Goal: Task Accomplishment & Management: Complete application form

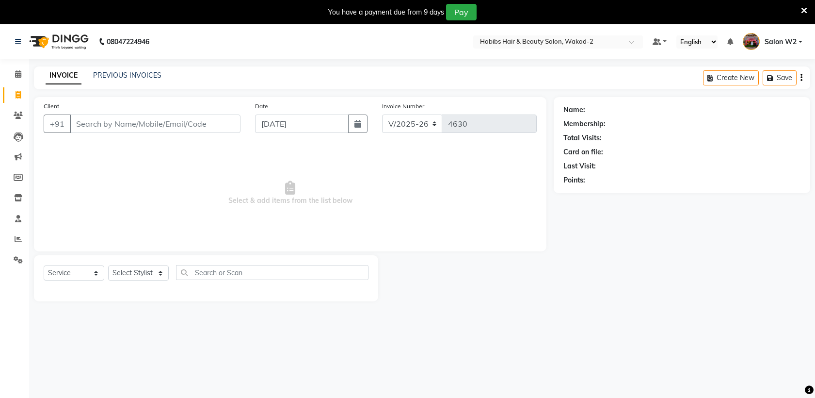
select select "4824"
select select "service"
click at [285, 121] on input "[DATE]" at bounding box center [302, 123] width 94 height 18
select select "9"
select select "2025"
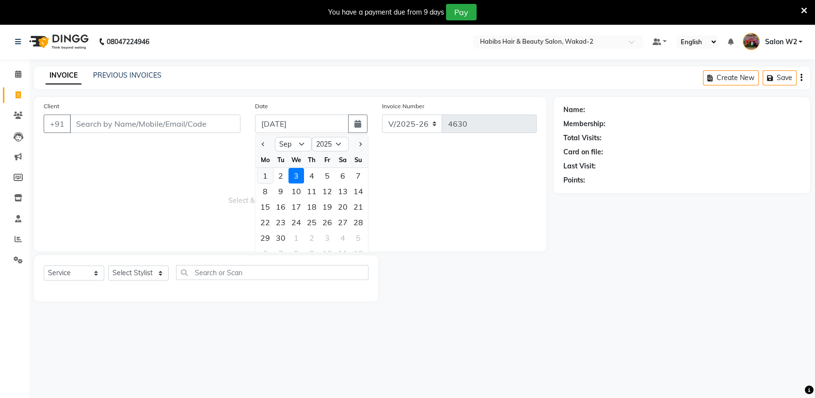
click at [265, 177] on div "1" at bounding box center [266, 176] width 16 height 16
type input "[DATE]"
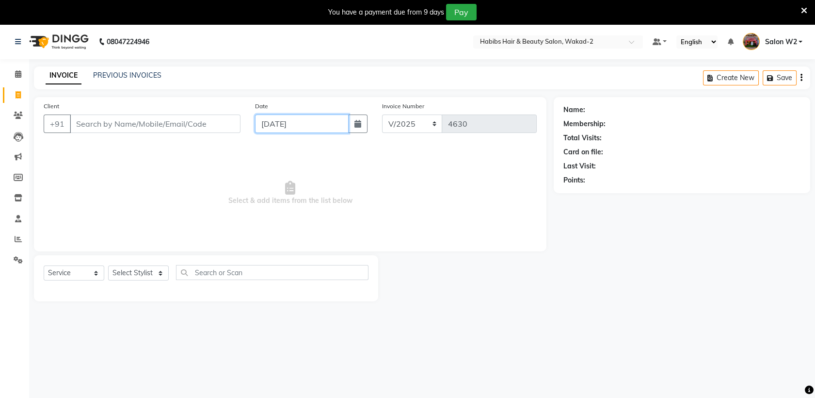
click at [292, 125] on input "[DATE]" at bounding box center [302, 123] width 94 height 18
select select "9"
select select "2025"
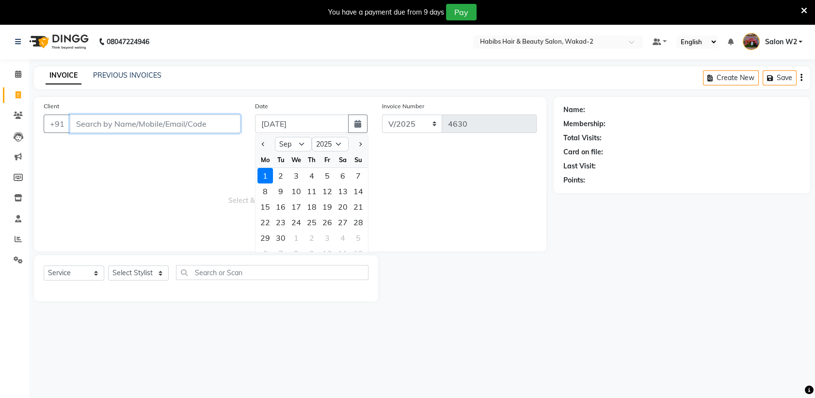
click at [148, 129] on input "Client" at bounding box center [155, 123] width 171 height 18
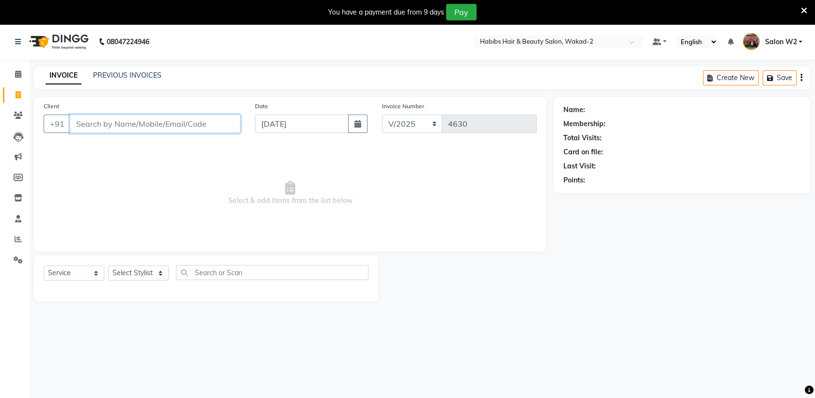
click at [122, 129] on input "Client" at bounding box center [155, 123] width 171 height 18
click at [283, 119] on input "[DATE]" at bounding box center [302, 123] width 94 height 18
select select "9"
select select "2025"
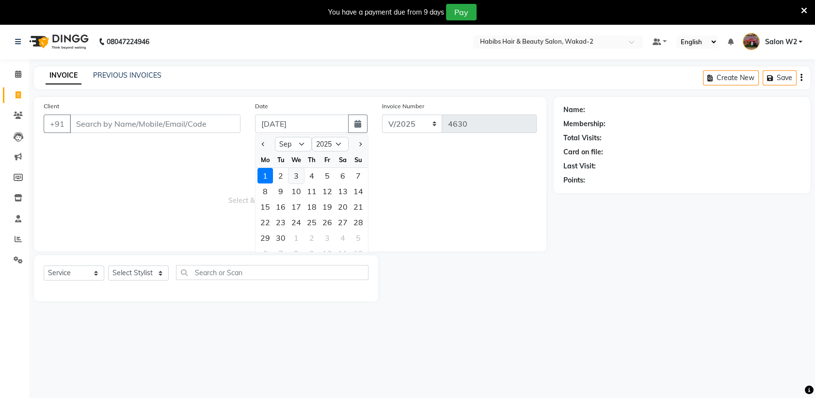
click at [296, 169] on div "3" at bounding box center [297, 176] width 16 height 16
type input "[DATE]"
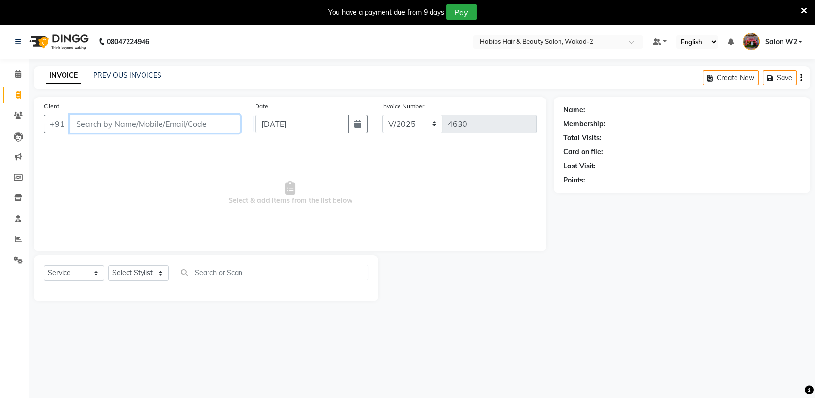
click at [210, 125] on input "Client" at bounding box center [155, 123] width 171 height 18
click at [136, 143] on ngb-highlight "12*****89" at bounding box center [130, 146] width 36 height 10
type input "12*****89"
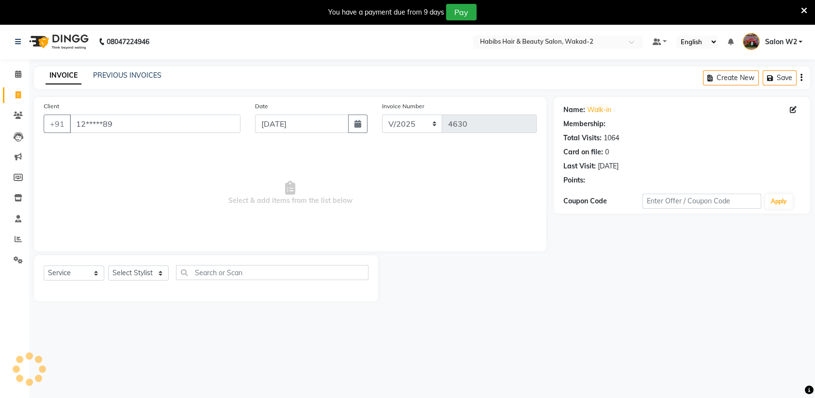
select select "1: Object"
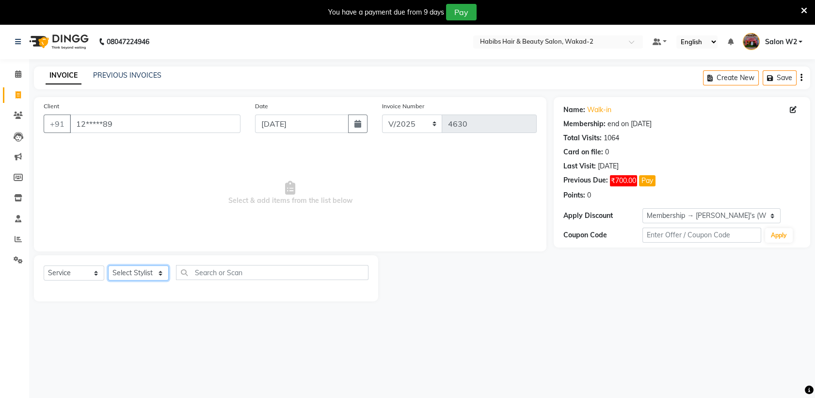
click at [144, 276] on select "Select Stylist [PERSON_NAME] Gauri Harsh [PERSON_NAME] [PERSON_NAME] Salon W2 S…" at bounding box center [138, 272] width 61 height 15
select select "44652"
click at [108, 265] on select "Select Stylist [PERSON_NAME] Gauri Harsh [PERSON_NAME] [PERSON_NAME] Salon W2 S…" at bounding box center [138, 272] width 61 height 15
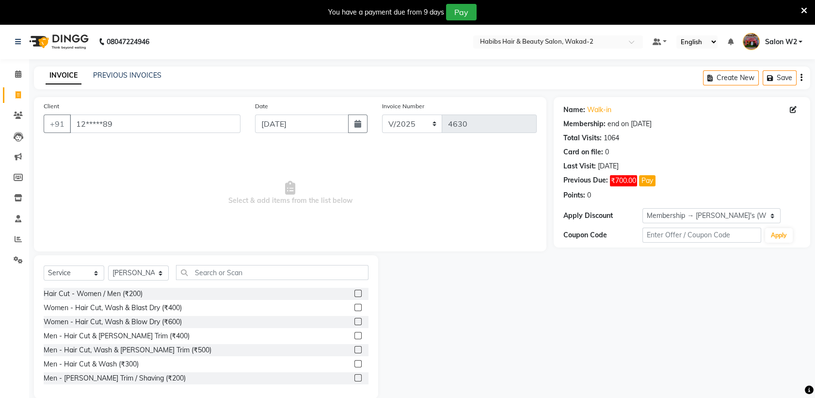
click at [355, 332] on label at bounding box center [358, 335] width 7 height 7
click at [355, 333] on input "checkbox" at bounding box center [358, 336] width 6 height 6
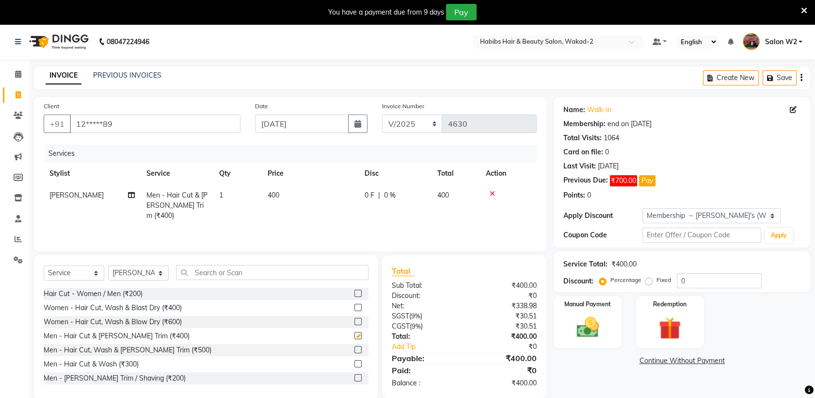
checkbox input "false"
click at [142, 274] on select "Select Stylist [PERSON_NAME] Gauri Harsh [PERSON_NAME] [PERSON_NAME] Salon W2 S…" at bounding box center [138, 272] width 61 height 15
select select "88403"
click at [108, 265] on select "Select Stylist [PERSON_NAME] Gauri Harsh [PERSON_NAME] [PERSON_NAME] Salon W2 S…" at bounding box center [138, 272] width 61 height 15
click at [214, 276] on input "text" at bounding box center [272, 272] width 193 height 15
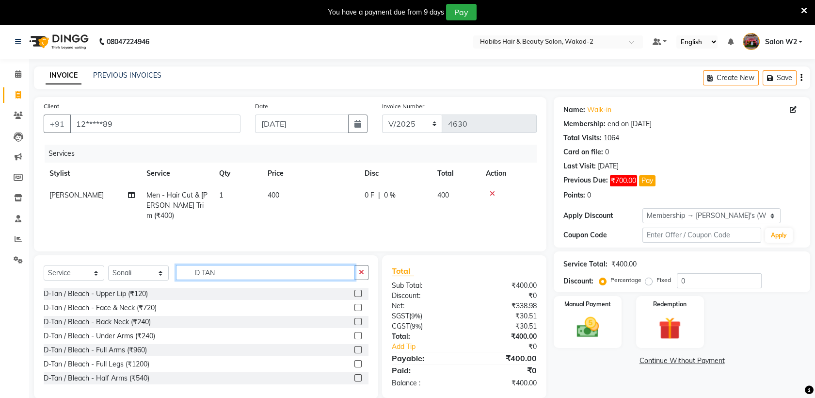
type input "D TAN"
click at [355, 307] on label at bounding box center [358, 307] width 7 height 7
click at [355, 307] on input "checkbox" at bounding box center [358, 308] width 6 height 6
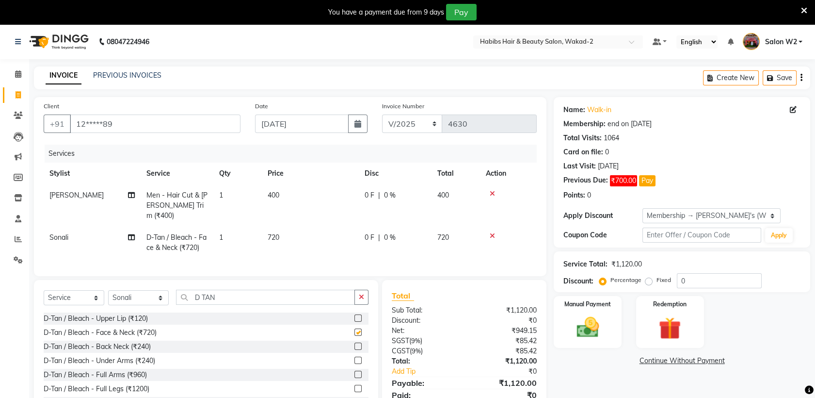
checkbox input "false"
click at [286, 211] on td "400" at bounding box center [310, 205] width 97 height 42
select select "44652"
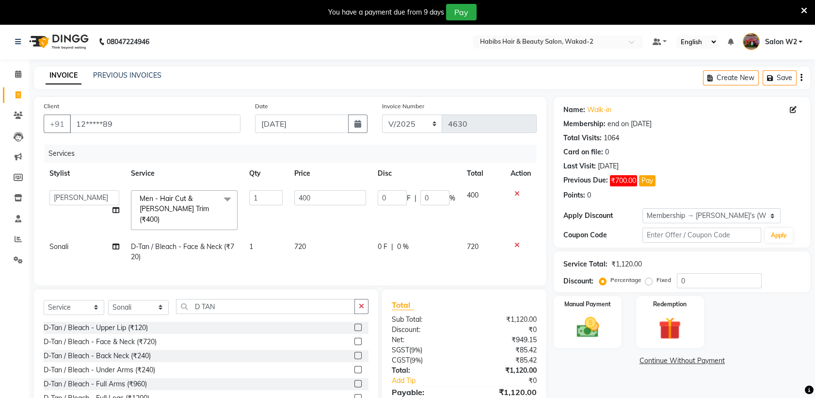
click at [305, 242] on span "720" at bounding box center [300, 246] width 12 height 9
select select "88403"
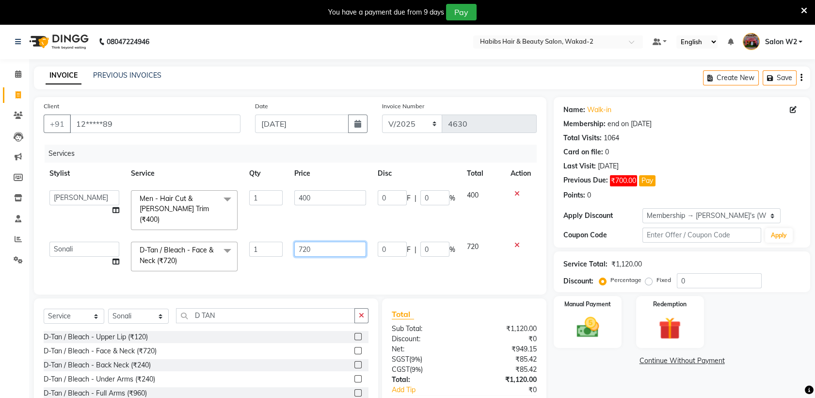
click at [323, 242] on input "720" at bounding box center [330, 249] width 72 height 15
type input "7"
type input "299"
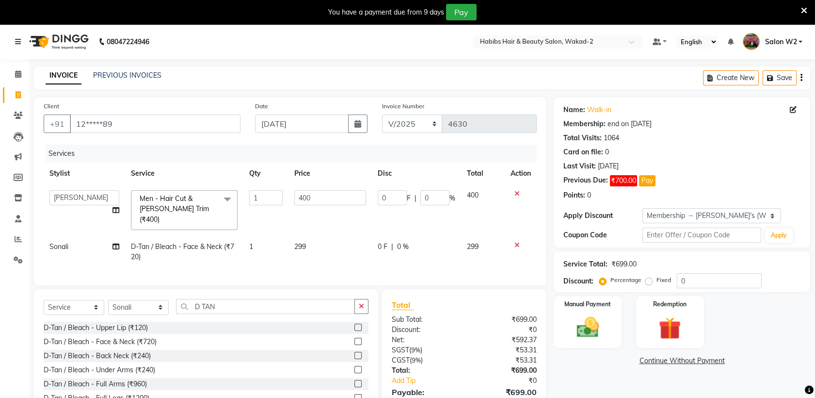
click at [467, 263] on div "Services Stylist Service Qty Price Disc Total Action [PERSON_NAME] Gauri Harsh …" at bounding box center [290, 210] width 493 height 131
click at [570, 312] on div "Manual Payment" at bounding box center [588, 322] width 70 height 54
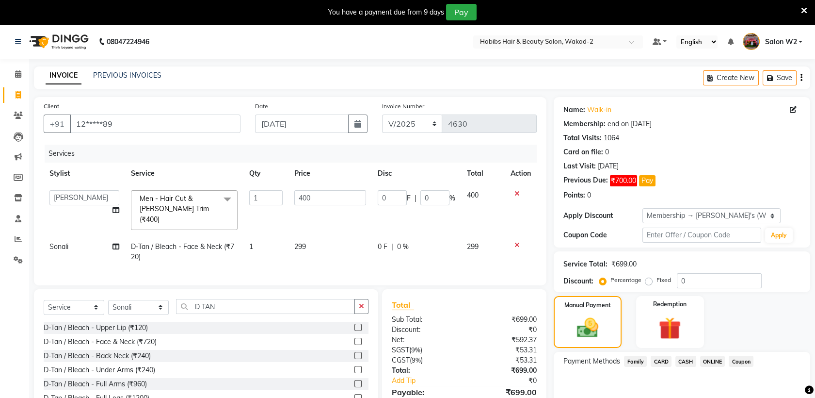
click at [714, 357] on span "ONLINE" at bounding box center [712, 361] width 25 height 11
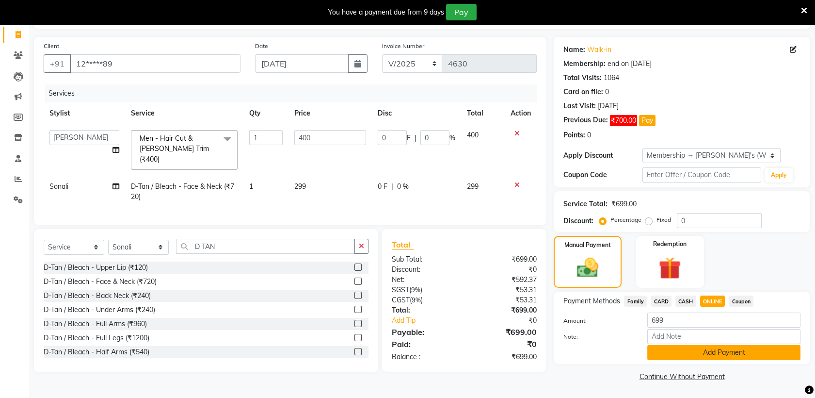
click at [695, 357] on button "Add Payment" at bounding box center [724, 352] width 153 height 15
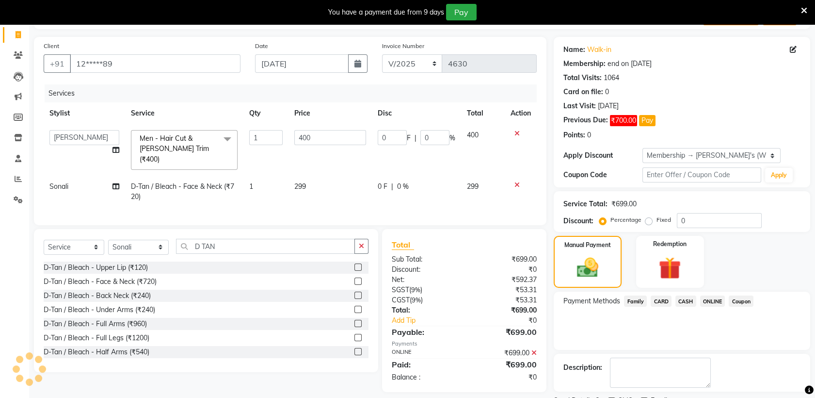
scroll to position [101, 0]
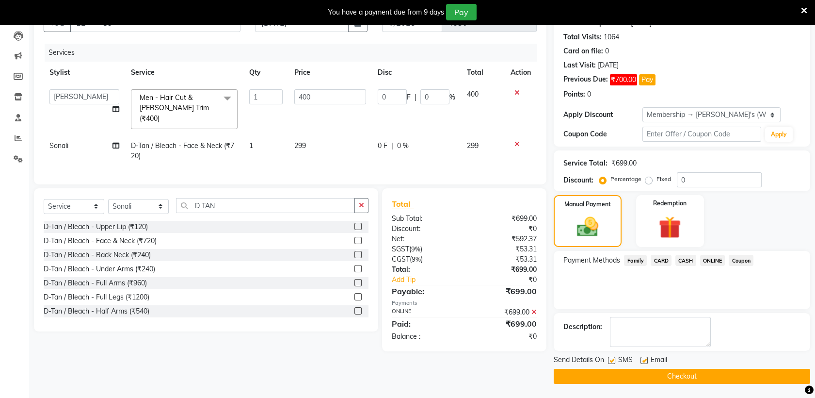
click at [636, 367] on div "Send Details On SMS Email Checkout" at bounding box center [682, 369] width 257 height 29
click at [632, 376] on button "Checkout" at bounding box center [682, 376] width 257 height 15
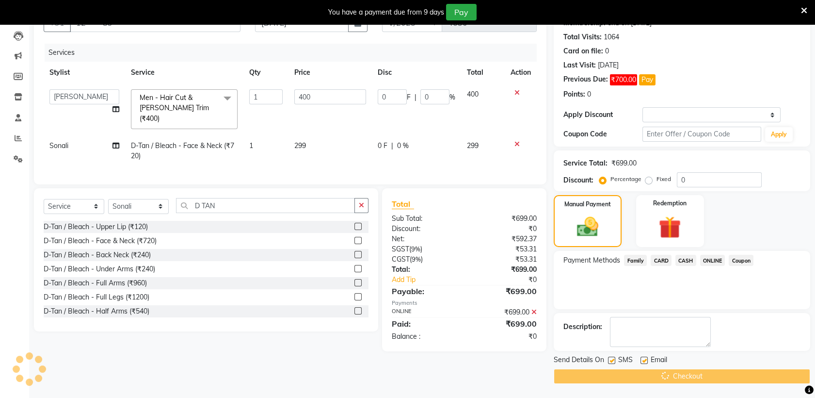
scroll to position [24, 0]
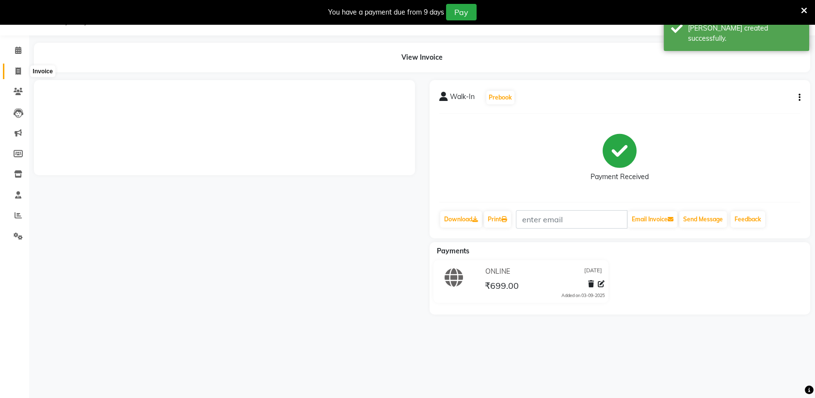
click at [15, 72] on span at bounding box center [18, 71] width 17 height 11
select select "service"
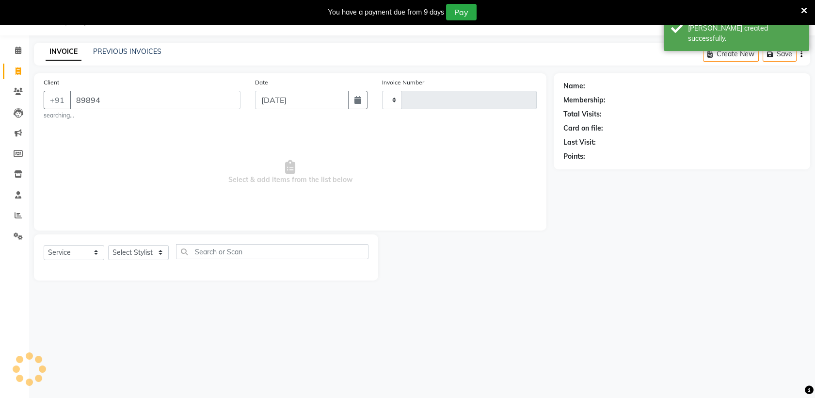
type input "898943"
type input "4631"
select select "4824"
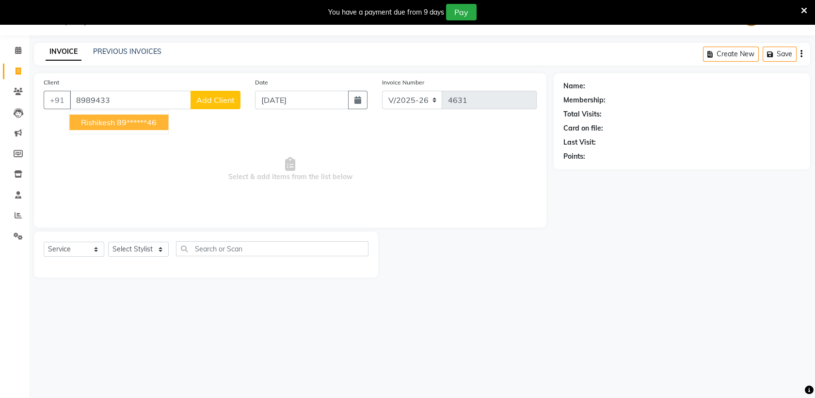
click at [151, 121] on ngb-highlight "89******46" at bounding box center [137, 122] width 40 height 10
type input "89******46"
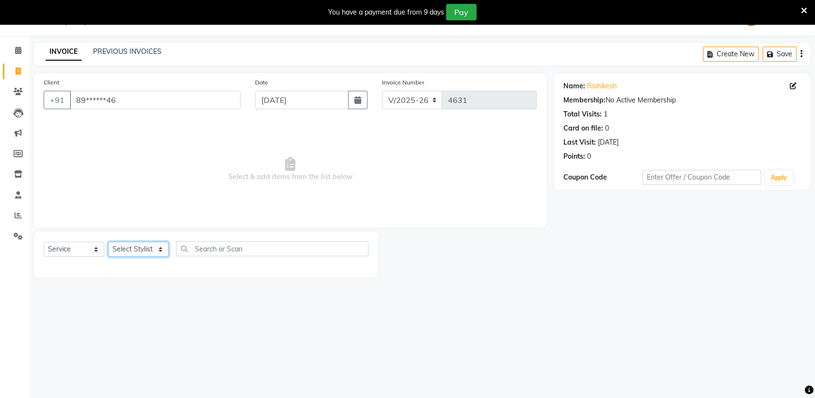
click at [147, 248] on select "Select Stylist [PERSON_NAME] Gauri Harsh [PERSON_NAME] [PERSON_NAME] Salon W2 S…" at bounding box center [138, 249] width 61 height 15
select select "31027"
click at [108, 242] on select "Select Stylist [PERSON_NAME] Gauri Harsh [PERSON_NAME] [PERSON_NAME] Salon W2 S…" at bounding box center [138, 249] width 61 height 15
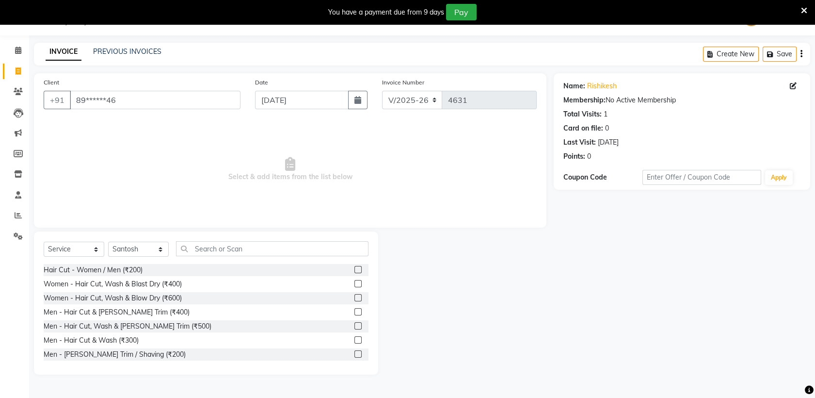
click at [355, 310] on label at bounding box center [358, 311] width 7 height 7
click at [355, 310] on input "checkbox" at bounding box center [358, 312] width 6 height 6
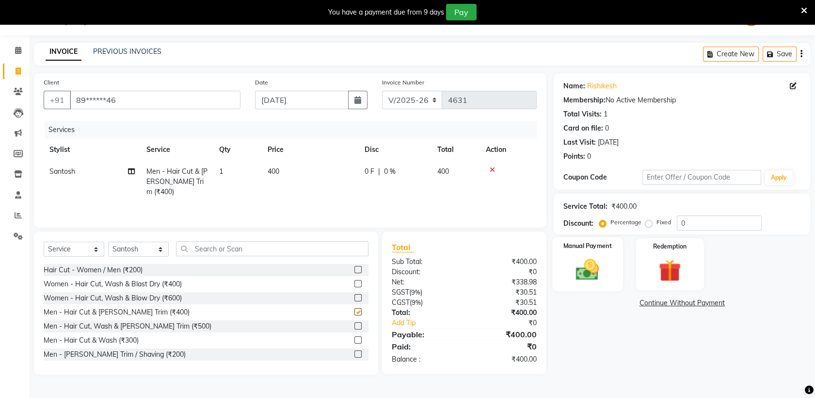
checkbox input "false"
click at [586, 263] on img at bounding box center [588, 269] width 38 height 27
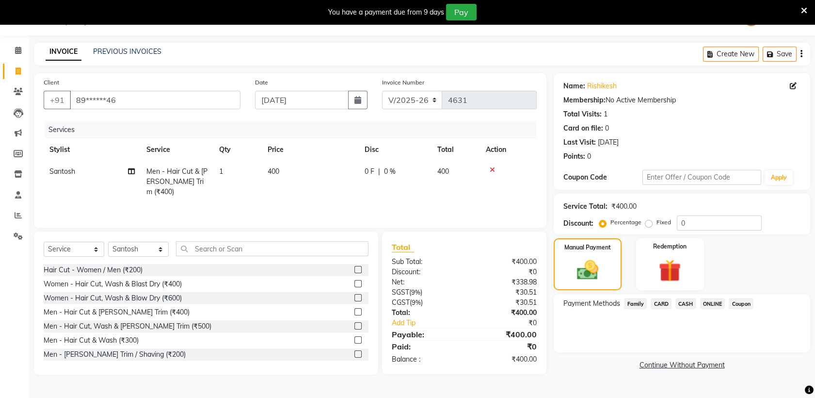
click at [708, 298] on span "ONLINE" at bounding box center [712, 303] width 25 height 11
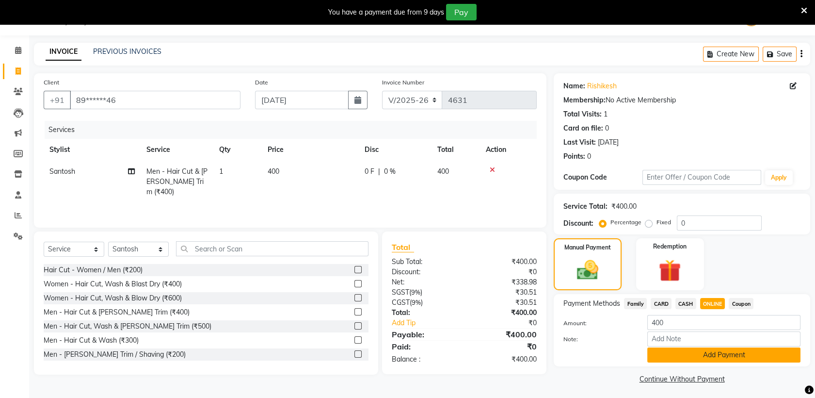
click at [712, 355] on button "Add Payment" at bounding box center [724, 354] width 153 height 15
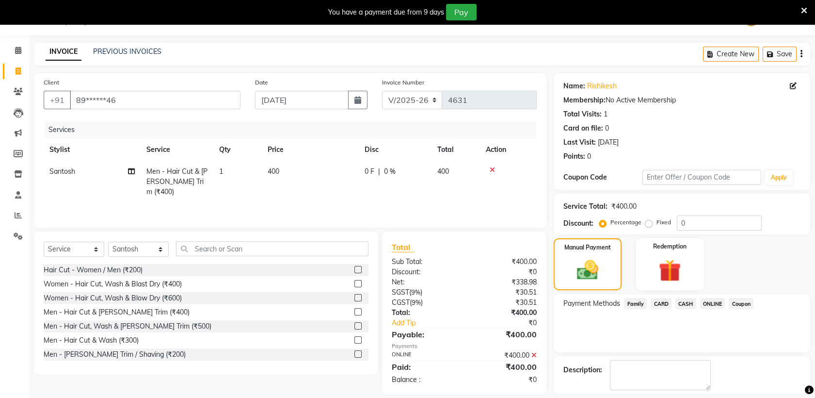
scroll to position [66, 0]
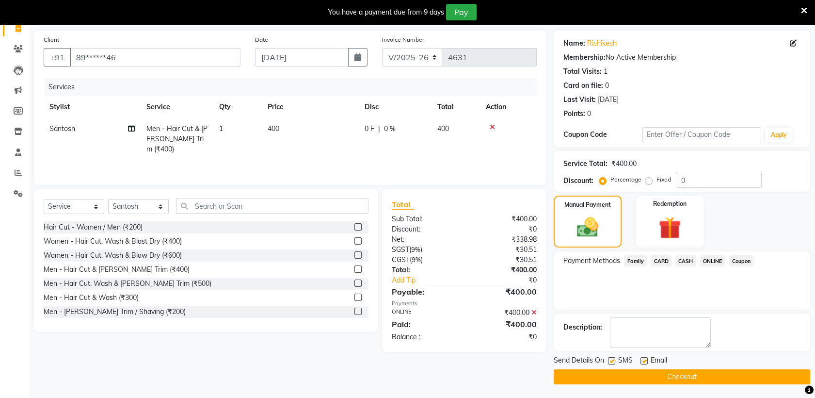
click at [691, 377] on button "Checkout" at bounding box center [682, 376] width 257 height 15
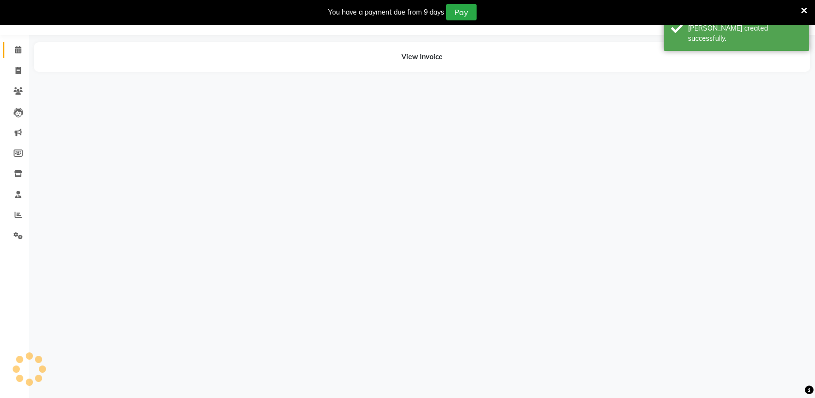
scroll to position [24, 0]
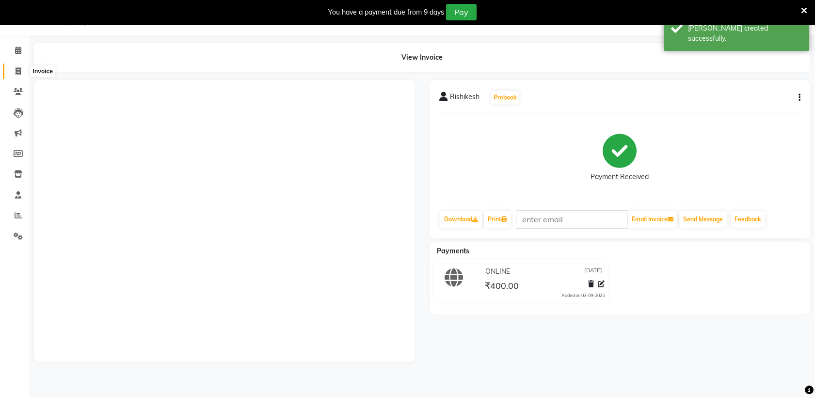
click at [18, 66] on span at bounding box center [18, 71] width 17 height 11
select select "service"
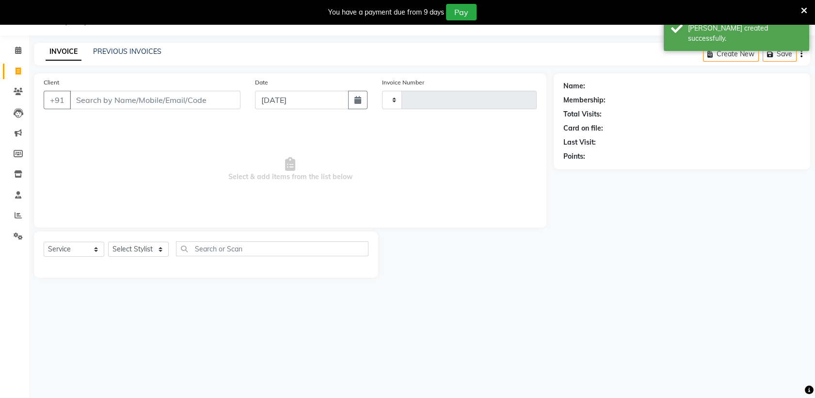
type input "4632"
select select "4824"
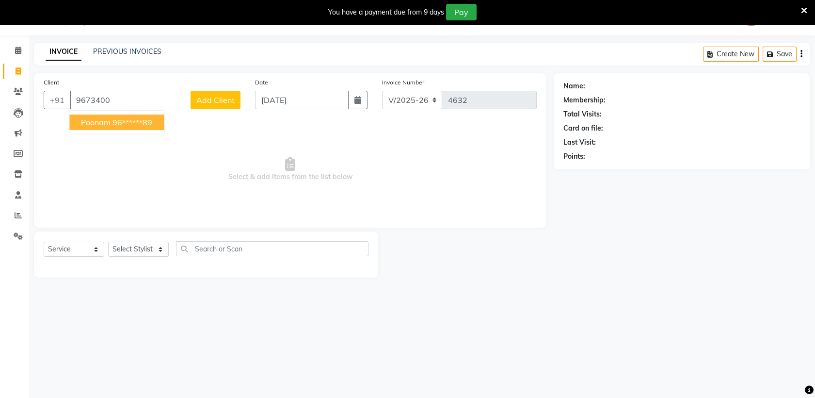
click at [145, 123] on ngb-highlight "96******89" at bounding box center [133, 122] width 40 height 10
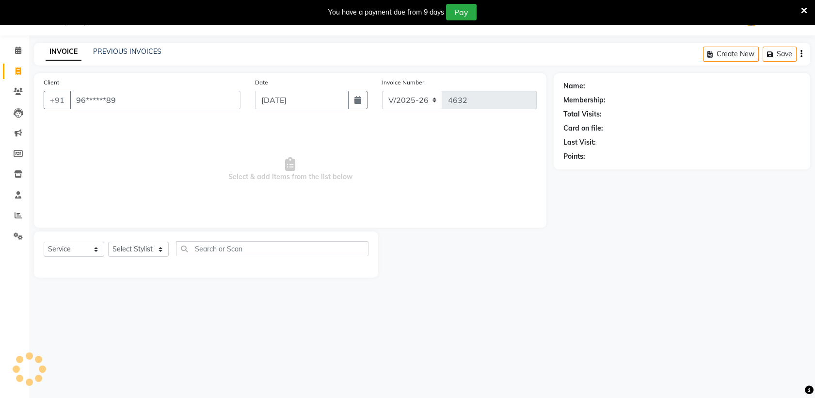
type input "96******89"
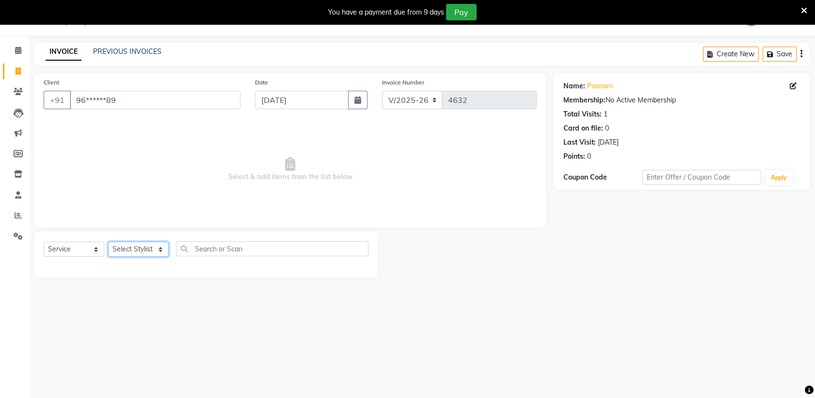
click at [139, 254] on select "Select Stylist [PERSON_NAME] Gauri Harsh [PERSON_NAME] [PERSON_NAME] Salon W2 S…" at bounding box center [138, 249] width 61 height 15
select select "31023"
click at [108, 242] on select "Select Stylist [PERSON_NAME] Gauri Harsh [PERSON_NAME] [PERSON_NAME] Salon W2 S…" at bounding box center [138, 249] width 61 height 15
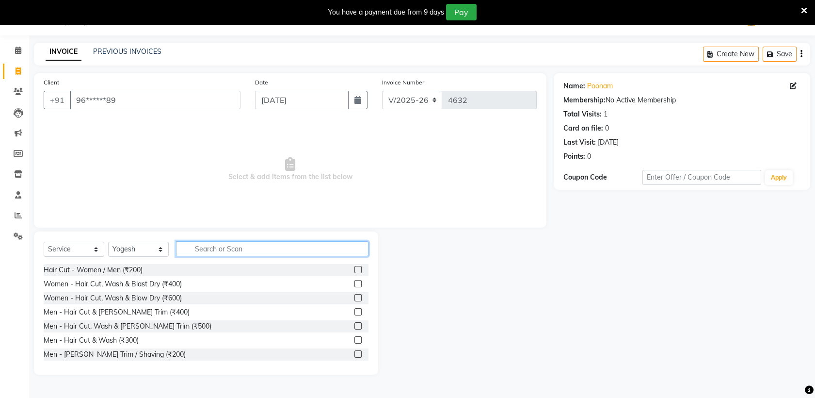
click at [207, 243] on input "text" at bounding box center [272, 248] width 193 height 15
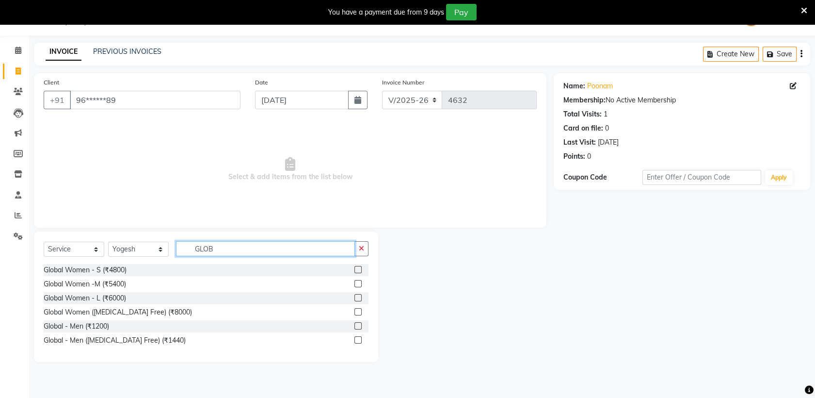
type input "GLOB"
click at [356, 308] on label at bounding box center [358, 311] width 7 height 7
click at [356, 309] on input "checkbox" at bounding box center [358, 312] width 6 height 6
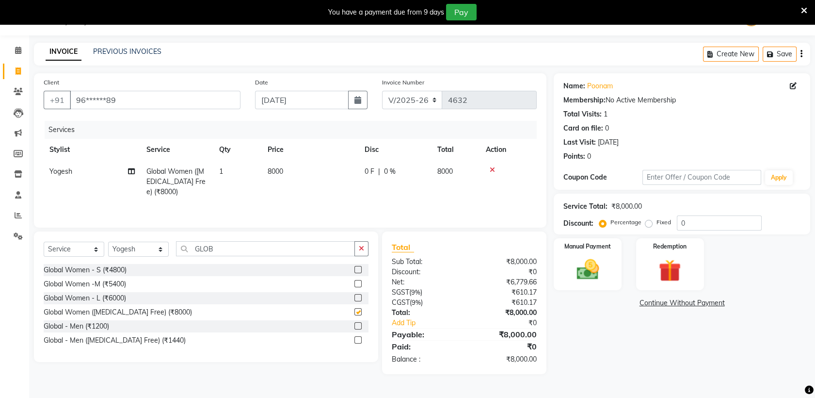
checkbox input "false"
click at [269, 167] on span "8000" at bounding box center [276, 171] width 16 height 9
select select "31023"
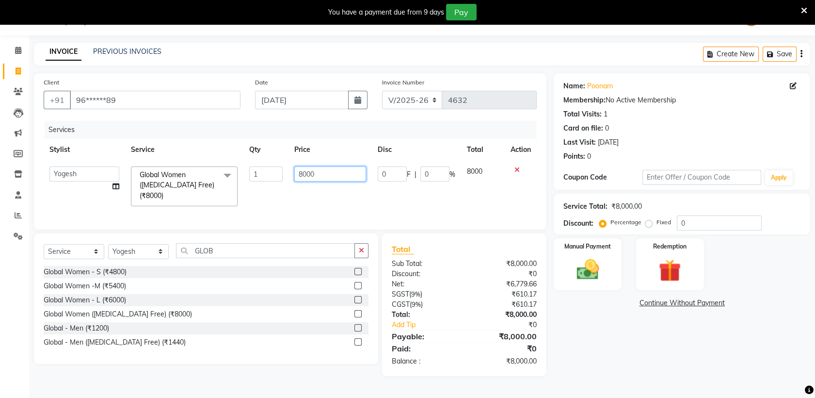
click at [330, 177] on input "8000" at bounding box center [330, 173] width 72 height 15
type input "8"
type input "3780"
click at [473, 187] on td "8000" at bounding box center [483, 186] width 44 height 51
select select "31023"
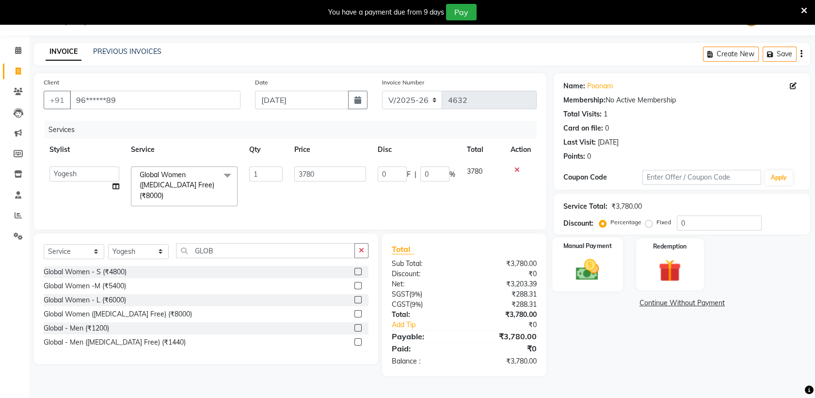
click at [583, 264] on img at bounding box center [588, 269] width 38 height 27
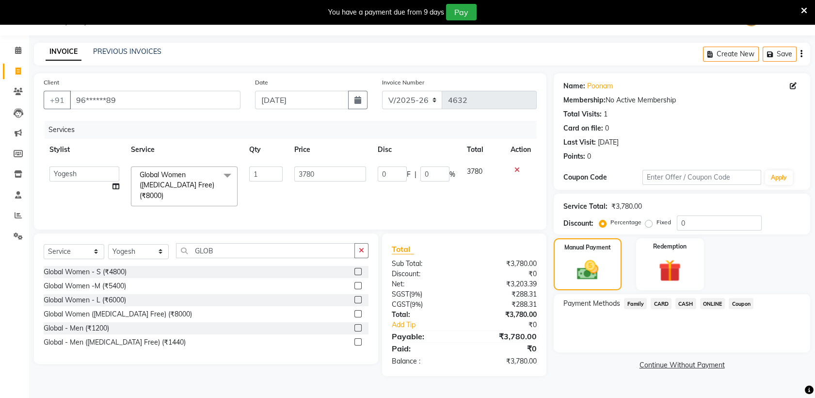
click at [718, 301] on span "ONLINE" at bounding box center [712, 303] width 25 height 11
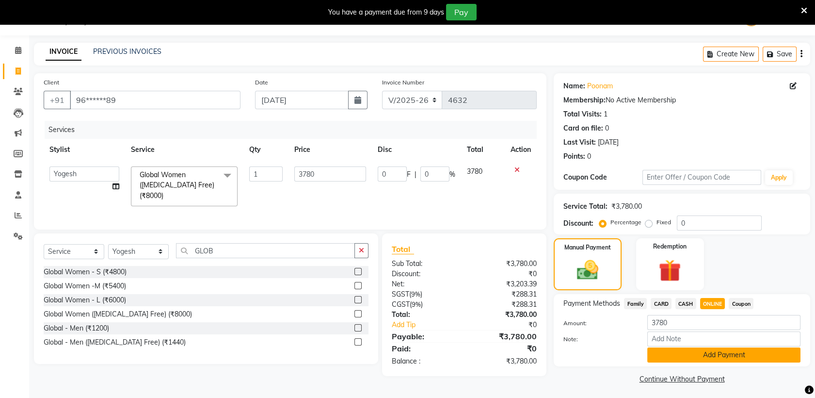
click at [710, 353] on button "Add Payment" at bounding box center [724, 354] width 153 height 15
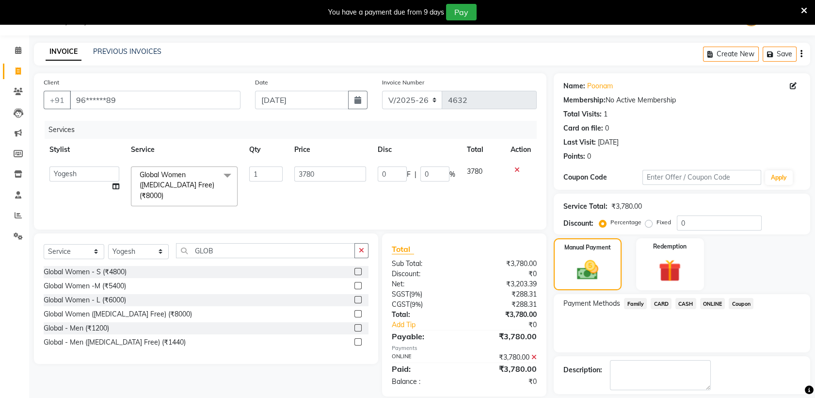
scroll to position [66, 0]
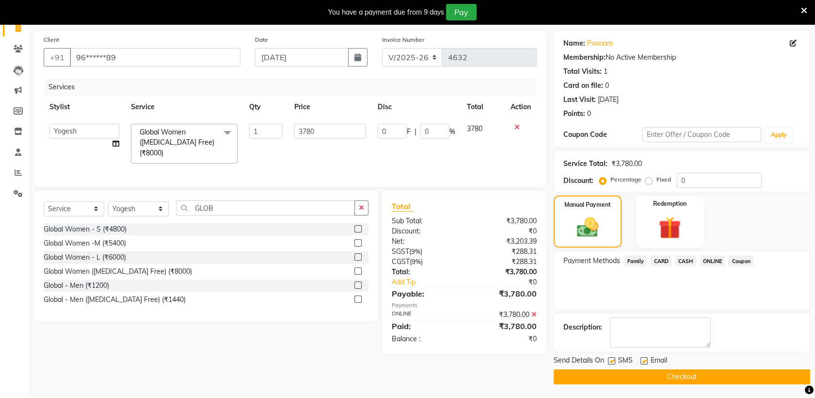
click at [689, 376] on button "Checkout" at bounding box center [682, 376] width 257 height 15
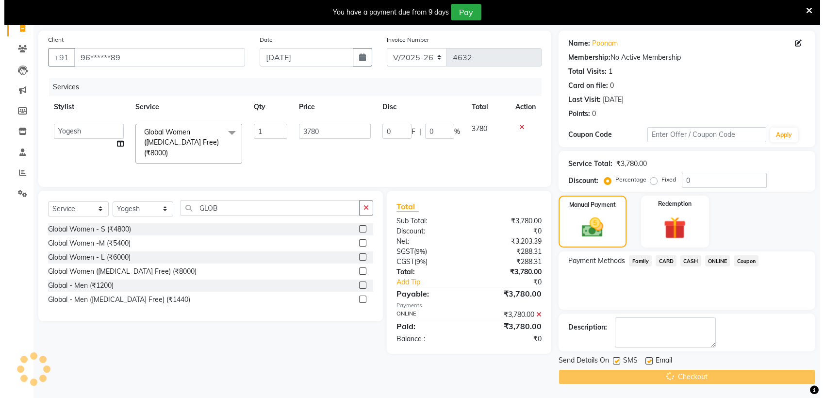
scroll to position [24, 0]
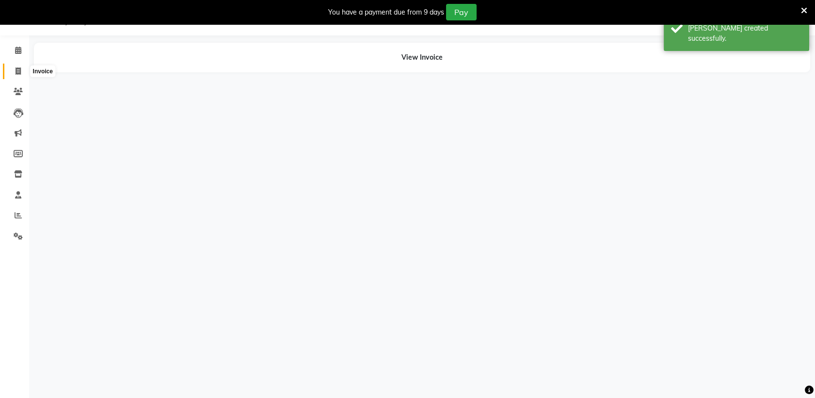
click at [17, 69] on icon at bounding box center [18, 70] width 5 height 7
select select "service"
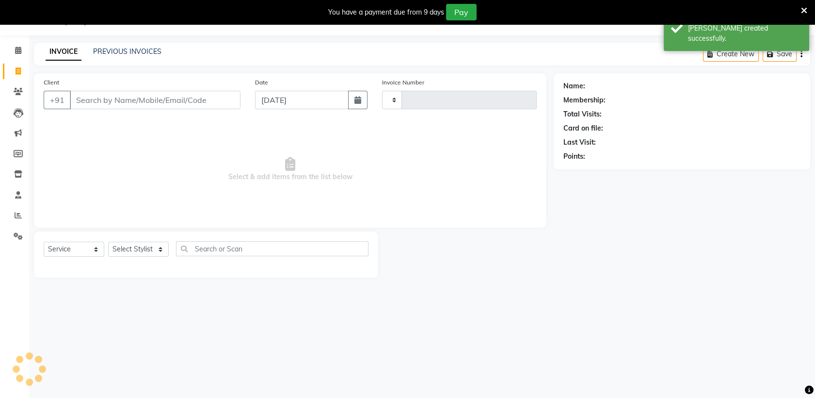
type input "4633"
select select "4824"
type input "99970696479"
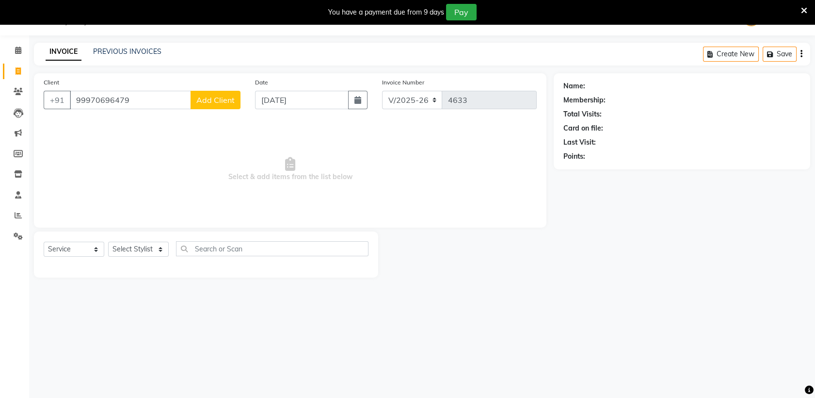
click at [214, 99] on span "Add Client" at bounding box center [215, 100] width 38 height 10
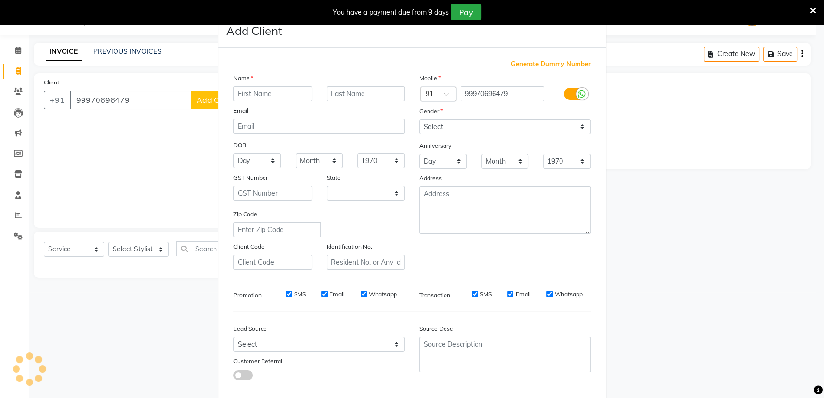
select select "22"
type input "[PERSON_NAME]"
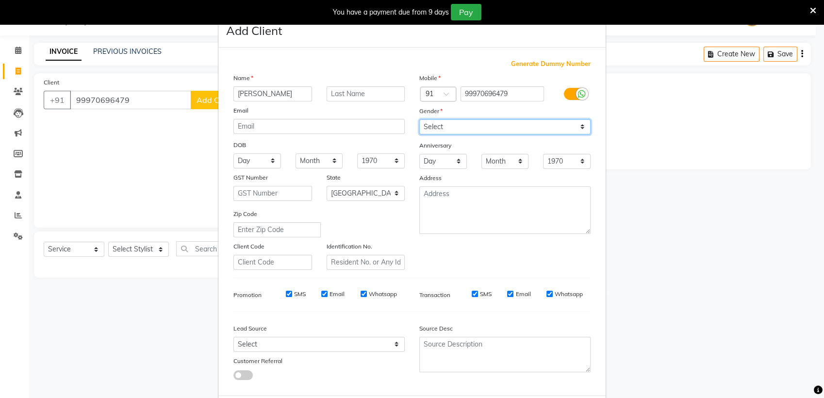
click at [499, 123] on select "Select [DEMOGRAPHIC_DATA] [DEMOGRAPHIC_DATA] Other Prefer Not To Say" at bounding box center [504, 126] width 171 height 15
select select "[DEMOGRAPHIC_DATA]"
click at [419, 119] on select "Select [DEMOGRAPHIC_DATA] [DEMOGRAPHIC_DATA] Other Prefer Not To Say" at bounding box center [504, 126] width 171 height 15
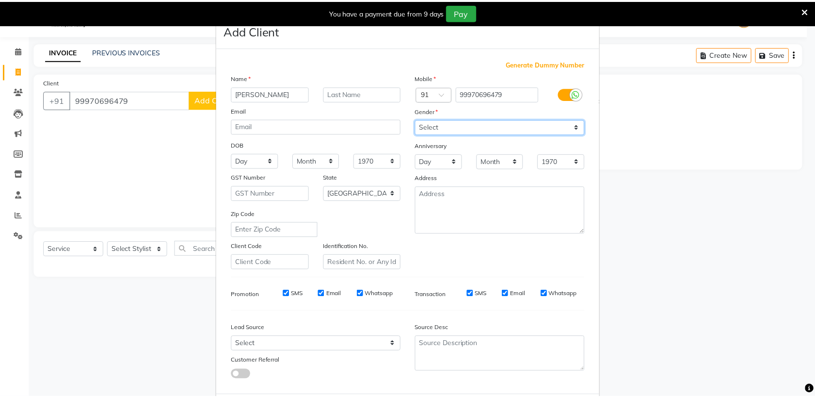
scroll to position [48, 0]
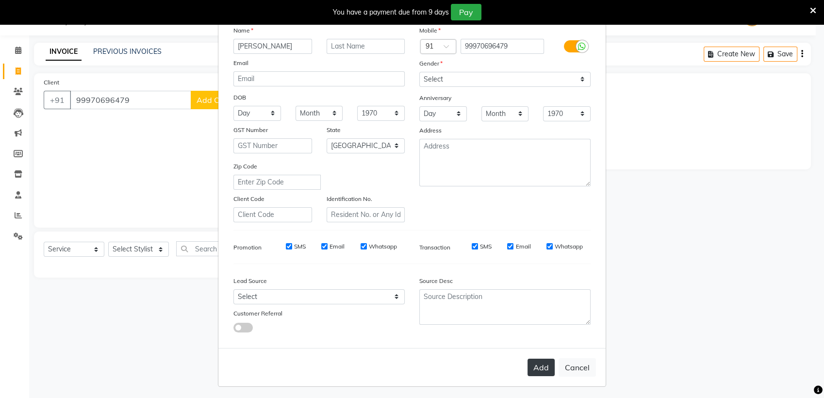
click at [528, 372] on button "Add" at bounding box center [540, 366] width 27 height 17
type input "99*******79"
select select
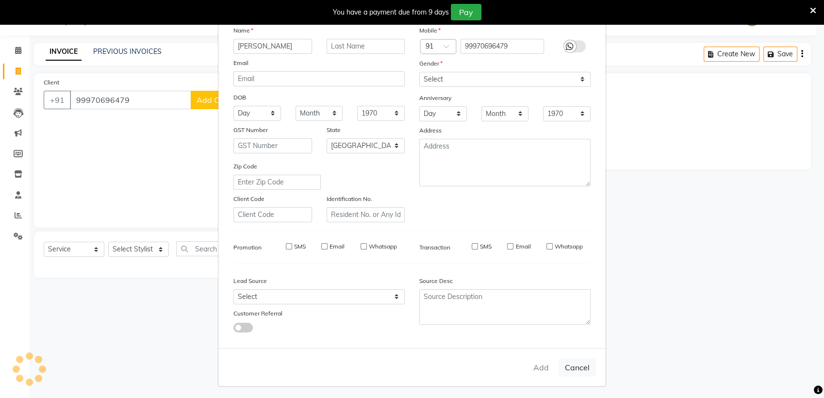
select select "null"
select select
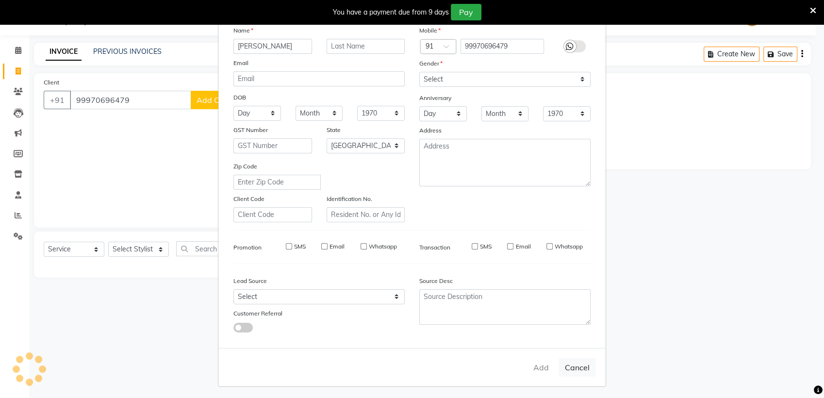
checkbox input "false"
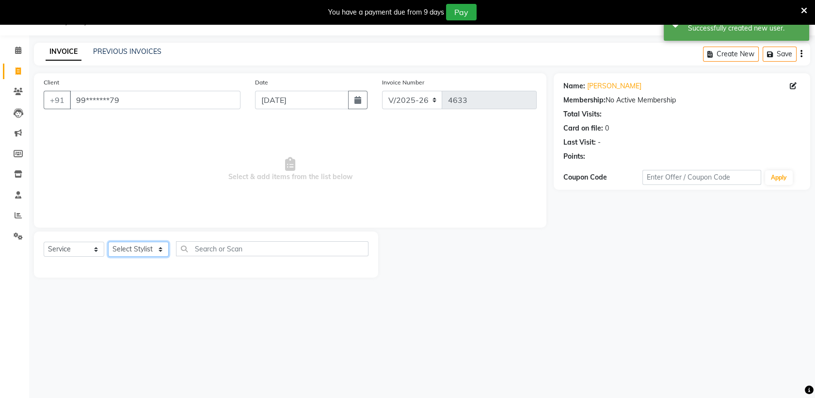
click at [156, 251] on select "Select Stylist [PERSON_NAME] Gauri Harsh [PERSON_NAME] [PERSON_NAME] Salon W2 S…" at bounding box center [138, 249] width 61 height 15
select select "44652"
click at [108, 242] on select "Select Stylist [PERSON_NAME] Gauri Harsh [PERSON_NAME] [PERSON_NAME] Salon W2 S…" at bounding box center [138, 249] width 61 height 15
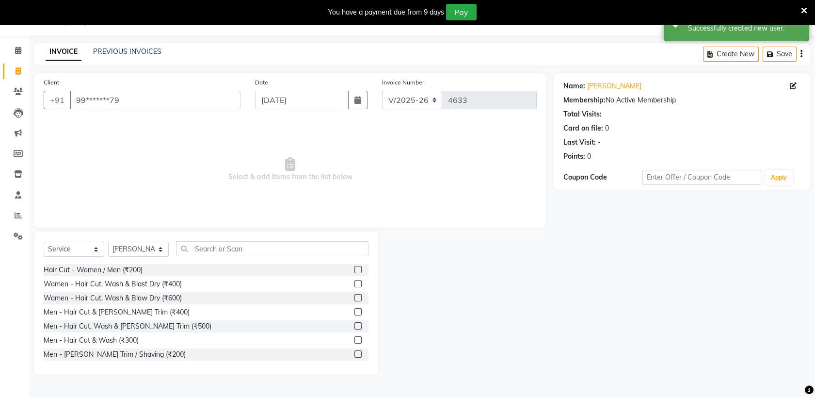
click at [355, 269] on label at bounding box center [358, 269] width 7 height 7
click at [355, 269] on input "checkbox" at bounding box center [358, 270] width 6 height 6
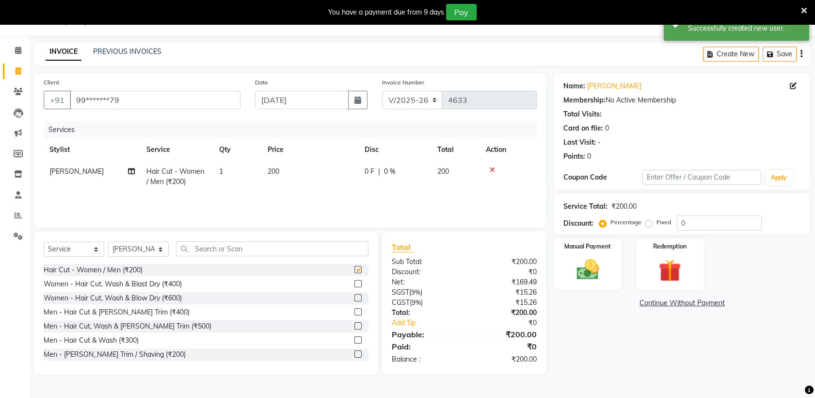
checkbox input "false"
click at [153, 251] on select "Select Stylist [PERSON_NAME] Gauri Harsh [PERSON_NAME] [PERSON_NAME] Salon W2 S…" at bounding box center [138, 249] width 61 height 15
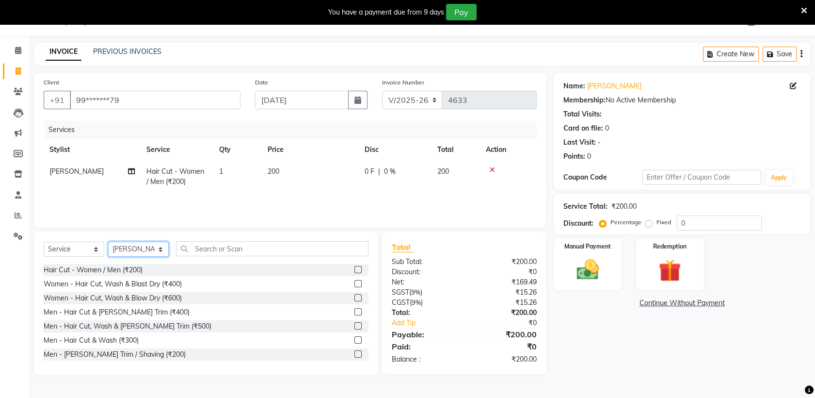
select select "88403"
click at [108, 242] on select "Select Stylist [PERSON_NAME] Gauri Harsh [PERSON_NAME] [PERSON_NAME] Salon W2 S…" at bounding box center [138, 249] width 61 height 15
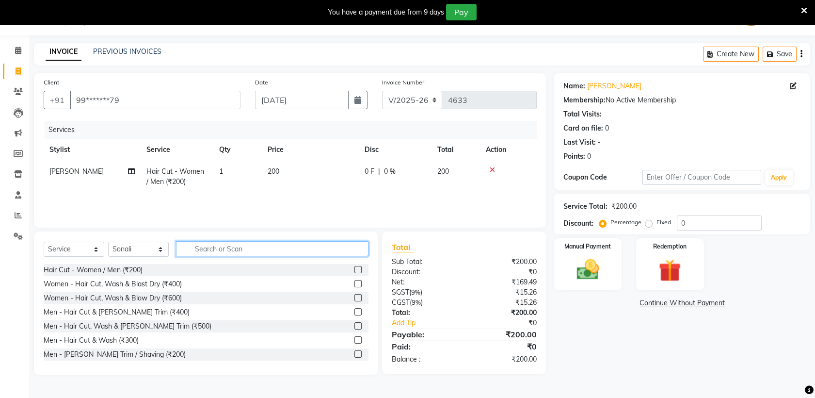
click at [287, 249] on input "text" at bounding box center [272, 248] width 193 height 15
type input "D ta"
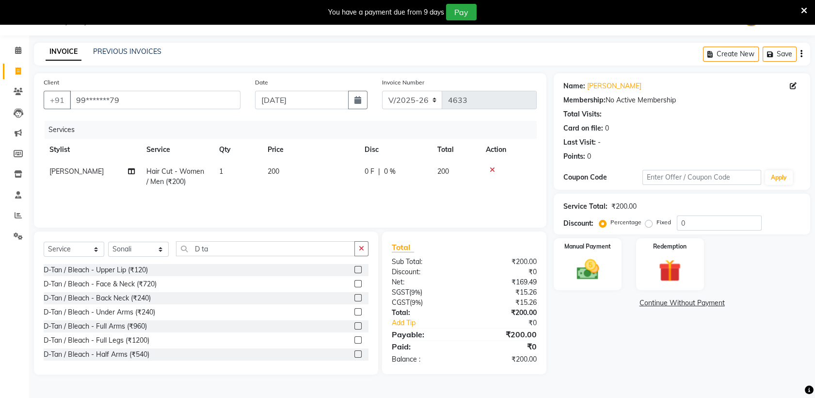
click at [355, 281] on label at bounding box center [358, 283] width 7 height 7
click at [355, 281] on input "checkbox" at bounding box center [358, 284] width 6 height 6
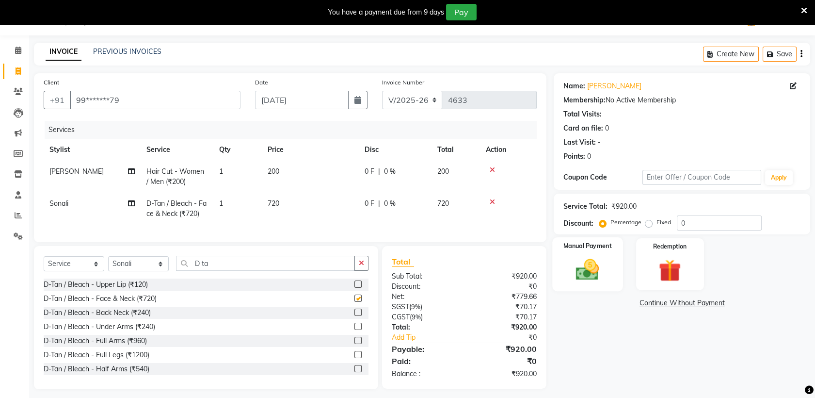
checkbox input "false"
click at [589, 261] on img at bounding box center [588, 269] width 38 height 27
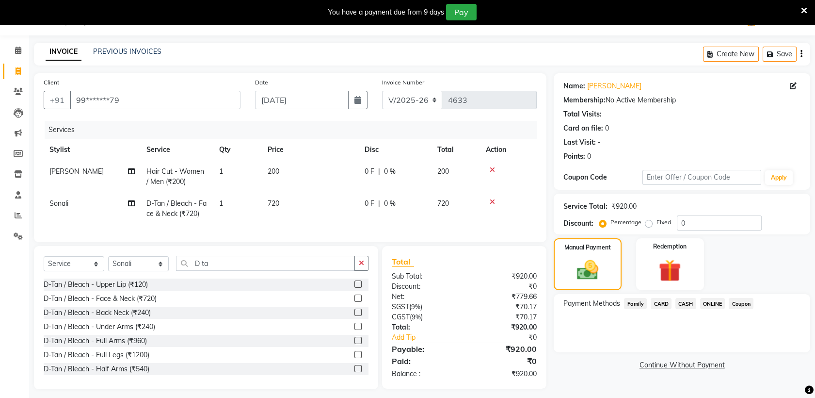
click at [712, 300] on span "ONLINE" at bounding box center [712, 303] width 25 height 11
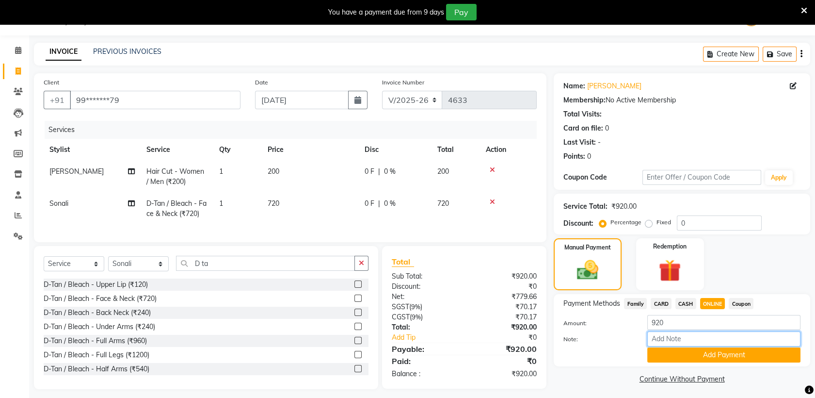
click at [715, 345] on input "Note:" at bounding box center [724, 338] width 153 height 15
click at [704, 358] on button "Add Payment" at bounding box center [724, 354] width 153 height 15
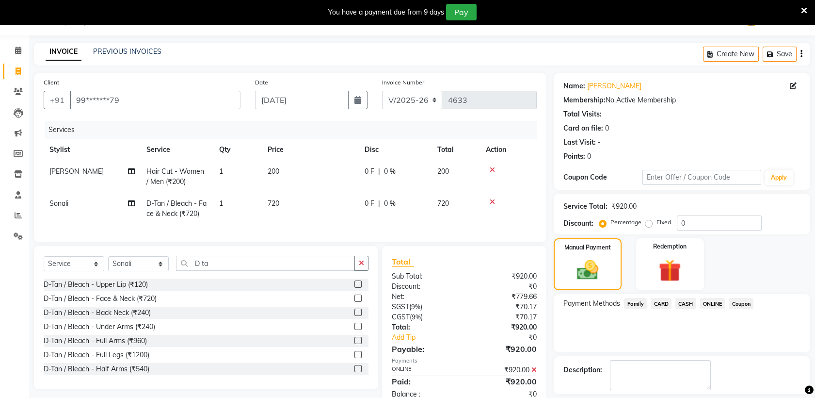
scroll to position [66, 0]
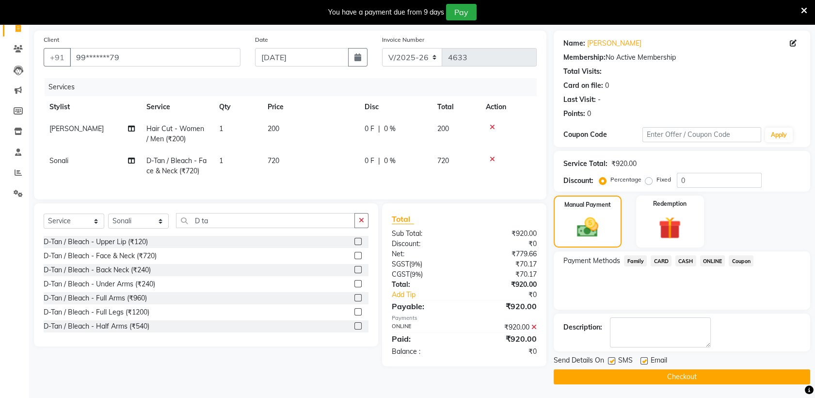
click at [695, 377] on button "Checkout" at bounding box center [682, 376] width 257 height 15
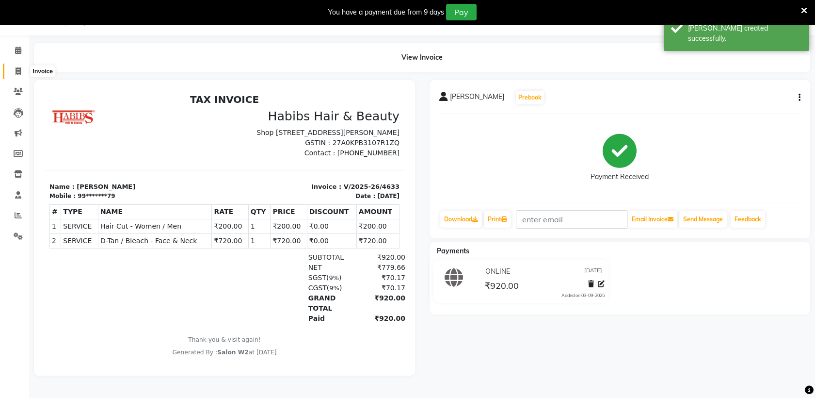
click at [15, 66] on span at bounding box center [18, 71] width 17 height 11
select select "service"
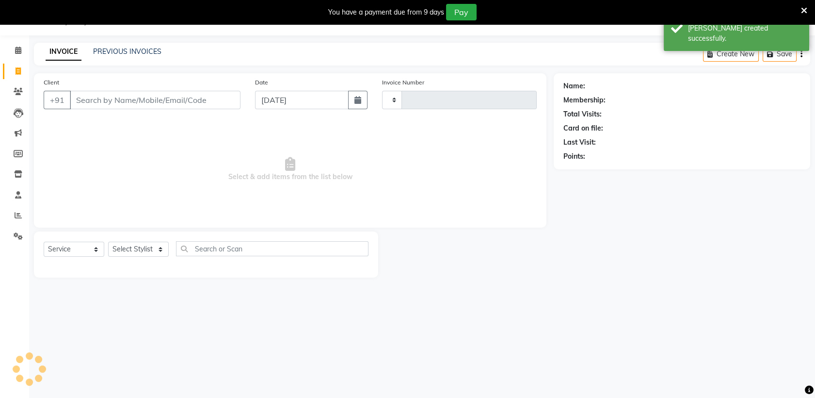
type input "4634"
select select "4824"
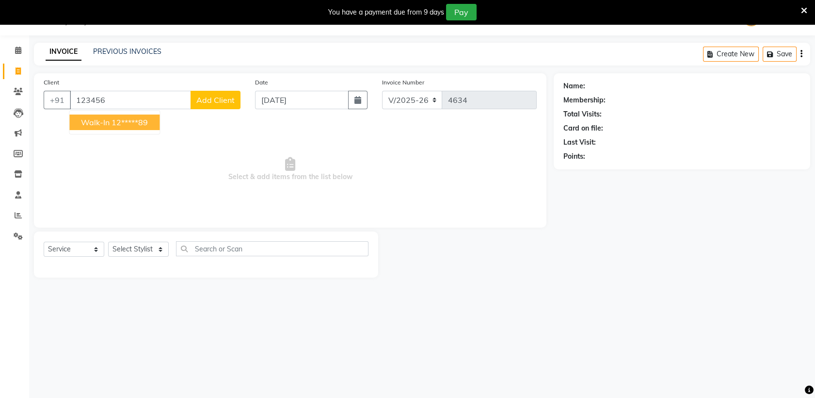
click at [97, 120] on span "Walk-In" at bounding box center [95, 122] width 29 height 10
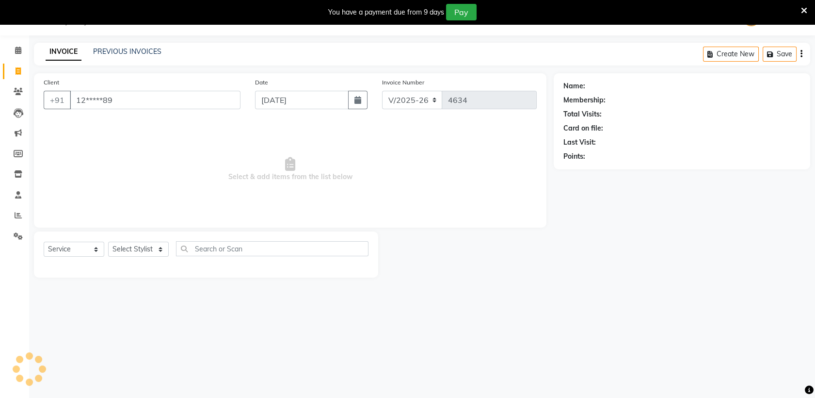
type input "12*****89"
select select "1: Object"
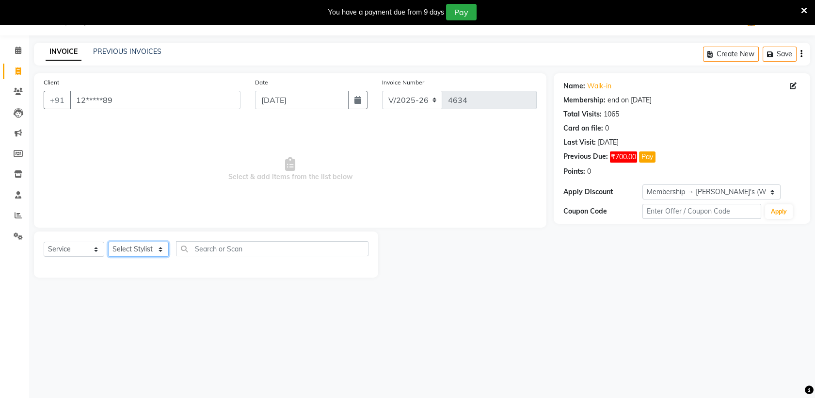
click at [128, 244] on select "Select Stylist [PERSON_NAME] Gauri Harsh [PERSON_NAME] [PERSON_NAME] Salon W2 S…" at bounding box center [138, 249] width 61 height 15
select select "31037"
click at [108, 242] on select "Select Stylist [PERSON_NAME] Gauri Harsh [PERSON_NAME] [PERSON_NAME] Salon W2 S…" at bounding box center [138, 249] width 61 height 15
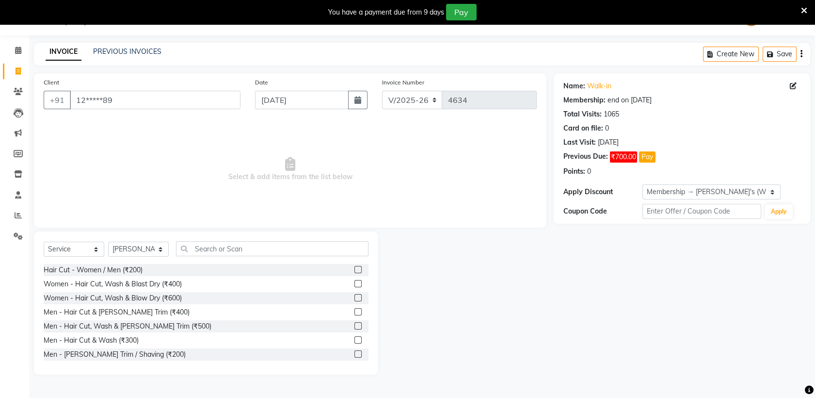
click at [355, 308] on label at bounding box center [358, 311] width 7 height 7
click at [355, 309] on input "checkbox" at bounding box center [358, 312] width 6 height 6
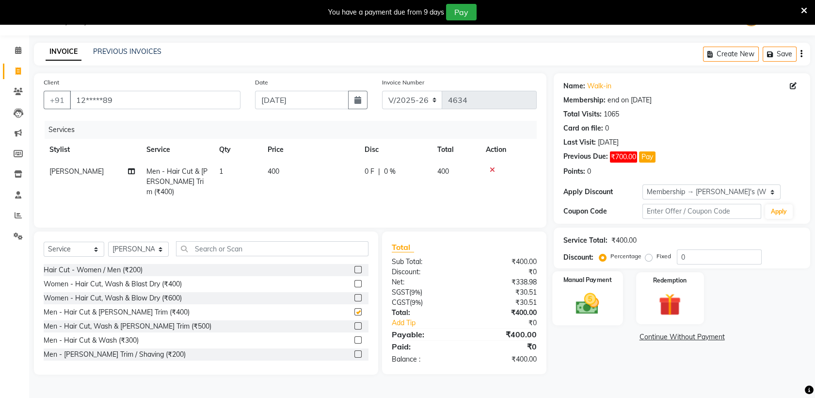
checkbox input "false"
click at [585, 285] on div "Manual Payment" at bounding box center [588, 298] width 70 height 54
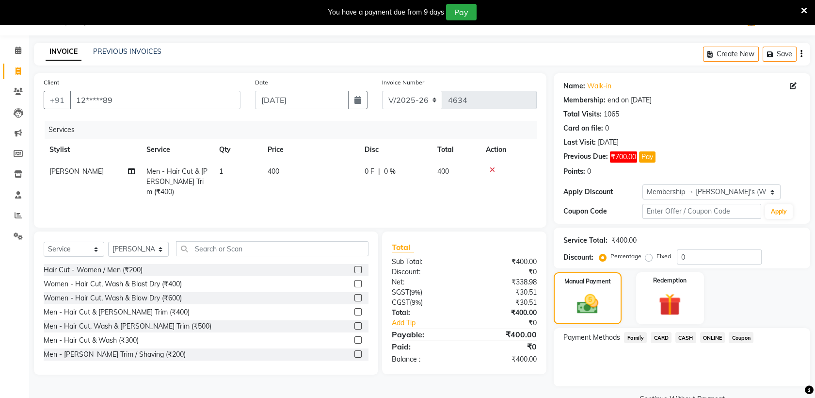
click at [706, 333] on span "ONLINE" at bounding box center [712, 337] width 25 height 11
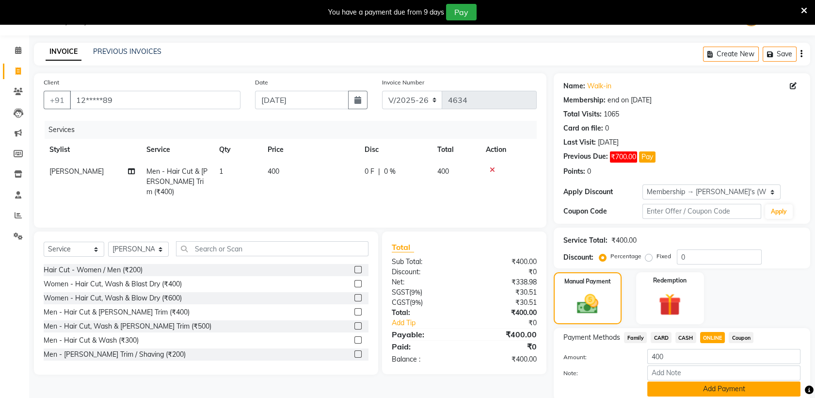
click at [720, 383] on button "Add Payment" at bounding box center [724, 388] width 153 height 15
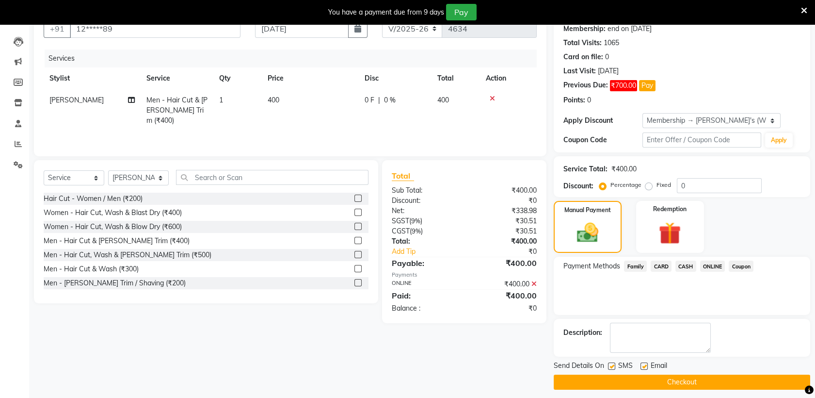
scroll to position [96, 0]
click at [718, 383] on button "Checkout" at bounding box center [682, 381] width 257 height 15
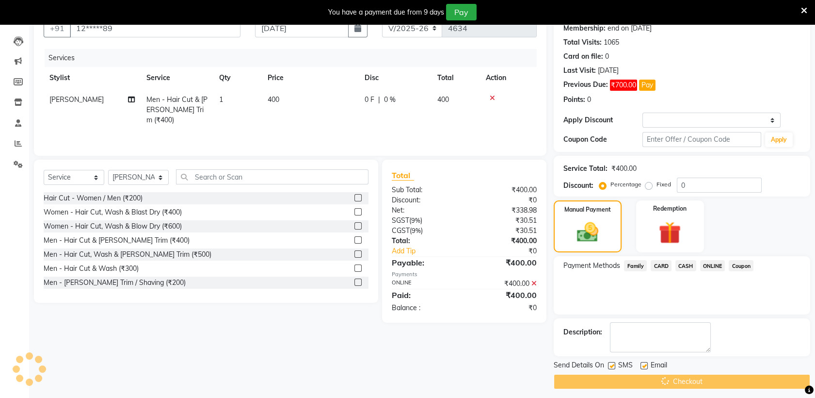
scroll to position [24, 0]
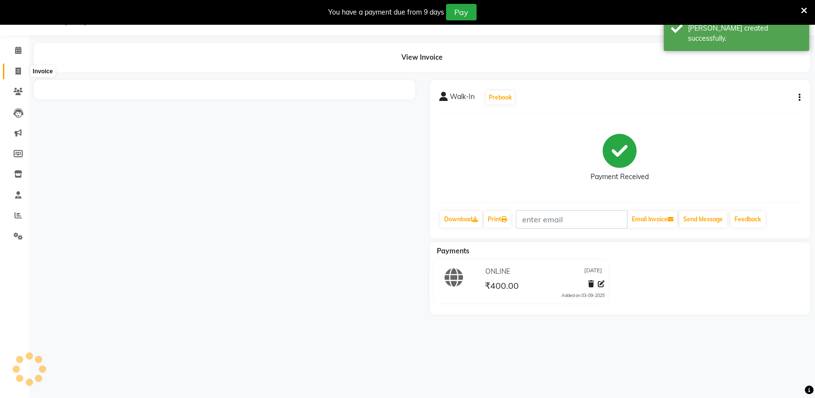
click at [17, 76] on span at bounding box center [18, 71] width 17 height 11
select select "service"
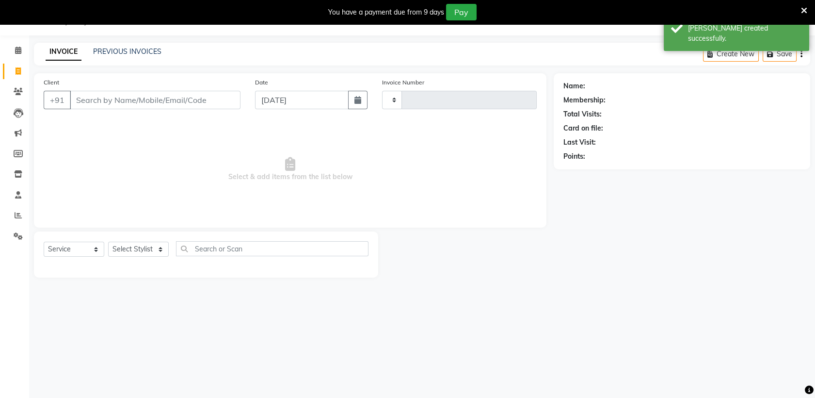
type input "4635"
select select "4824"
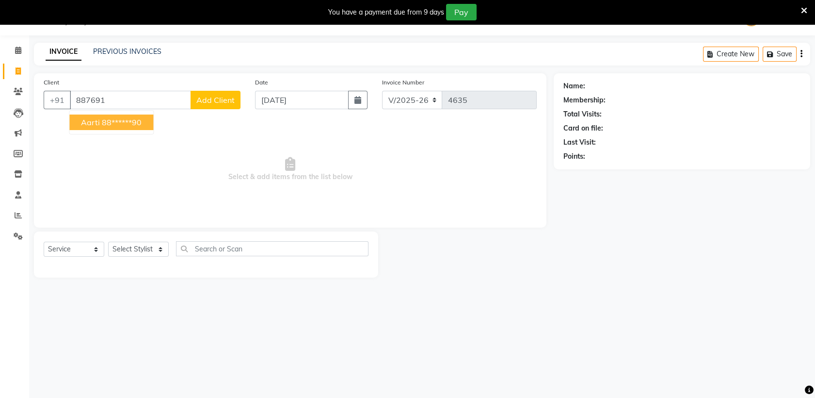
click at [122, 124] on ngb-highlight "88******90" at bounding box center [122, 122] width 40 height 10
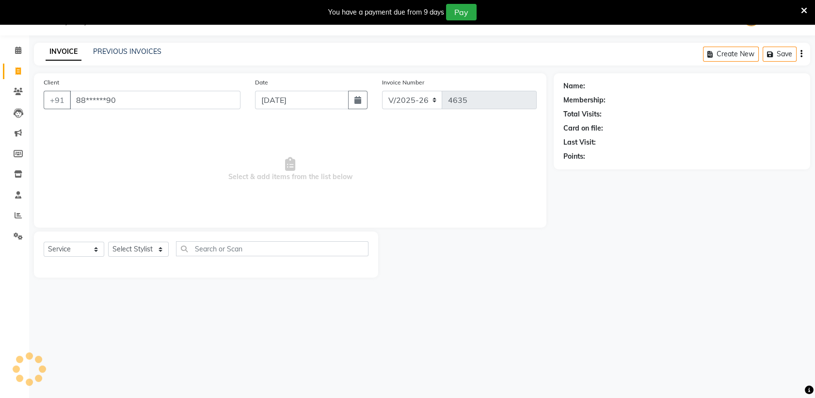
type input "88******90"
click at [155, 246] on select "Select Stylist [PERSON_NAME] Gauri Harsh [PERSON_NAME] [PERSON_NAME] Salon W2 S…" at bounding box center [138, 249] width 61 height 15
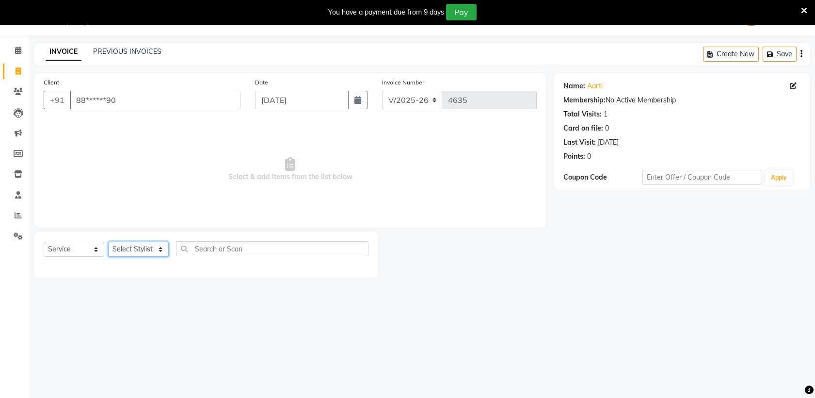
select select "44652"
click at [108, 242] on select "Select Stylist [PERSON_NAME] Gauri Harsh [PERSON_NAME] [PERSON_NAME] Salon W2 S…" at bounding box center [138, 249] width 61 height 15
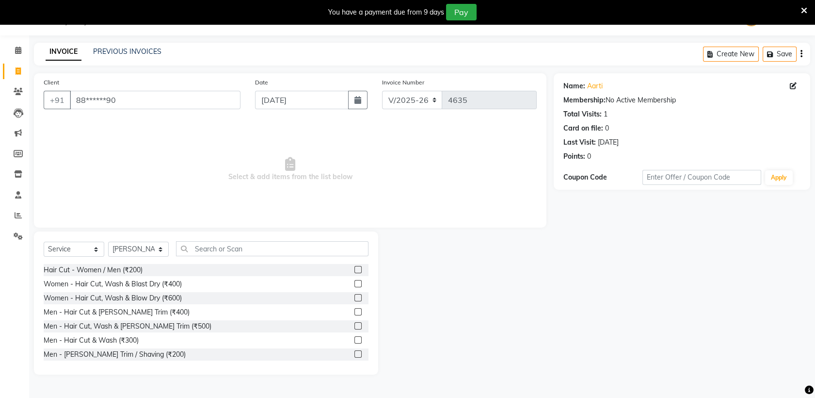
click at [355, 269] on label at bounding box center [358, 269] width 7 height 7
click at [355, 269] on input "checkbox" at bounding box center [358, 270] width 6 height 6
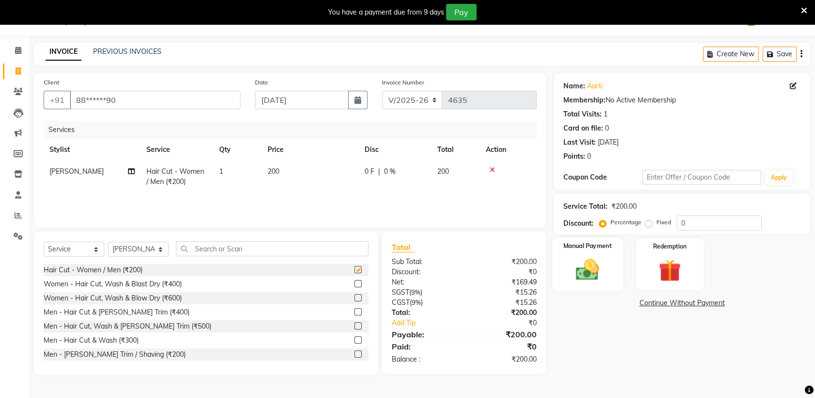
checkbox input "false"
click at [615, 267] on div "Manual Payment" at bounding box center [588, 264] width 70 height 54
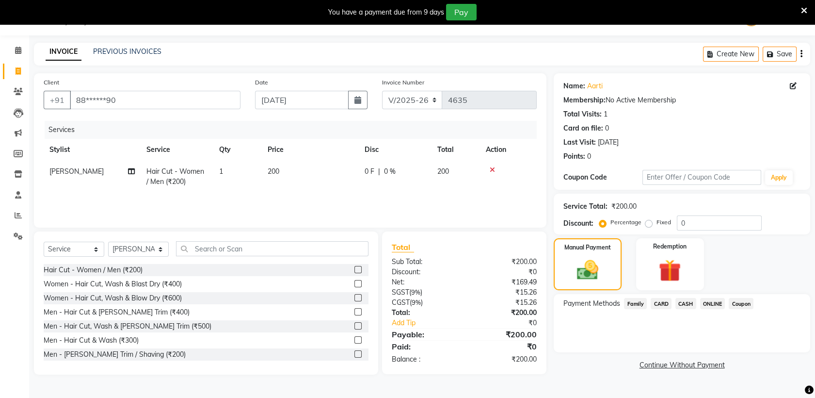
click at [693, 302] on span "CASH" at bounding box center [686, 303] width 21 height 11
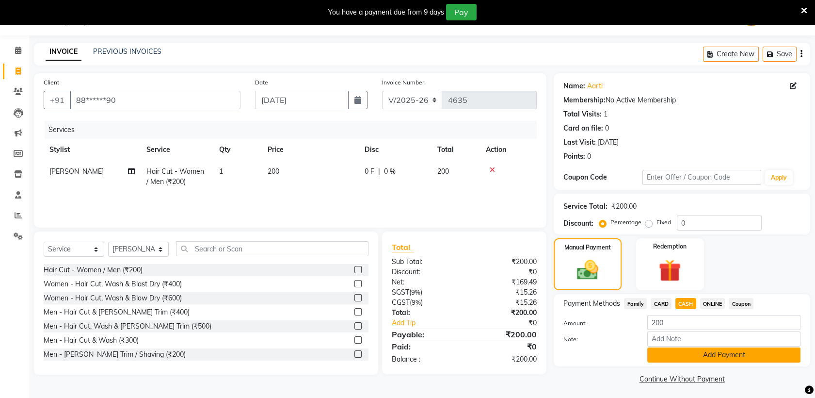
click at [706, 359] on button "Add Payment" at bounding box center [724, 354] width 153 height 15
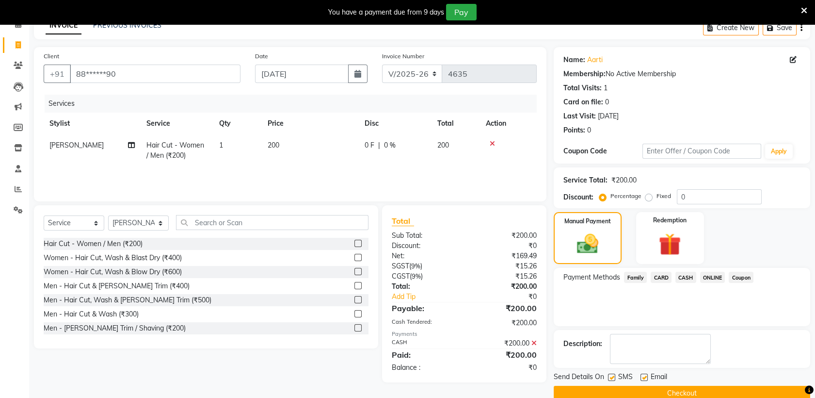
scroll to position [56, 0]
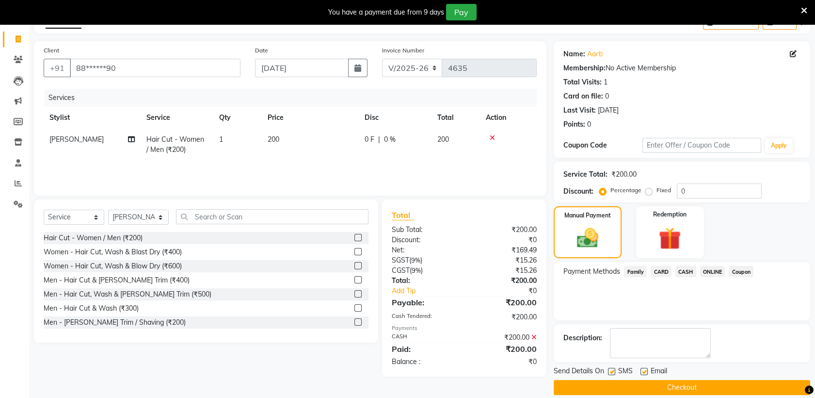
click at [699, 381] on button "Checkout" at bounding box center [682, 387] width 257 height 15
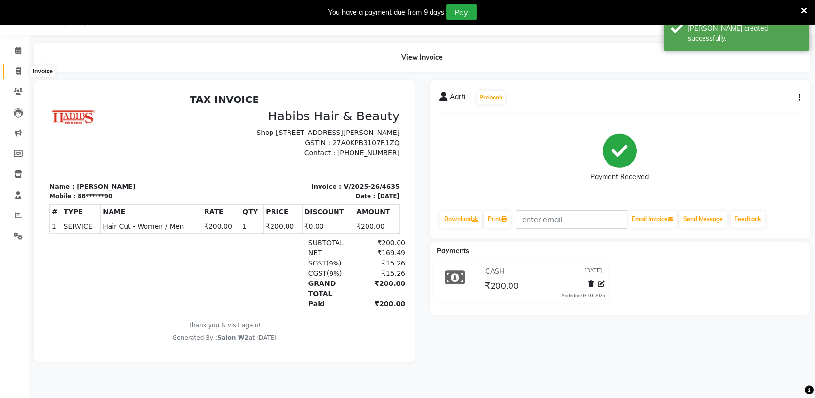
click at [18, 71] on icon at bounding box center [18, 70] width 5 height 7
select select "service"
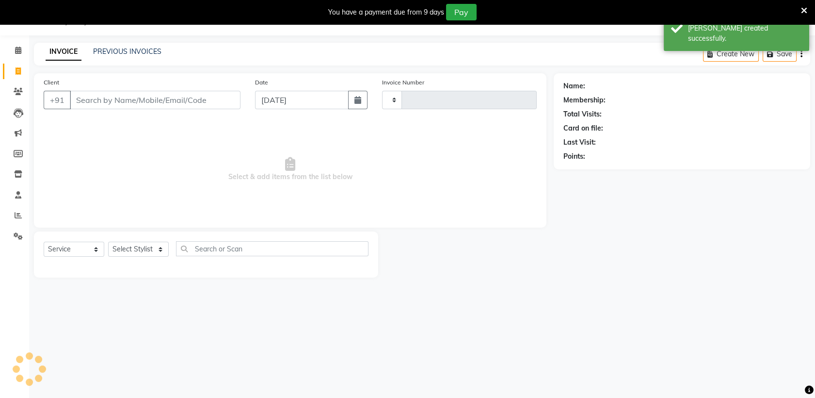
type input "4636"
select select "4824"
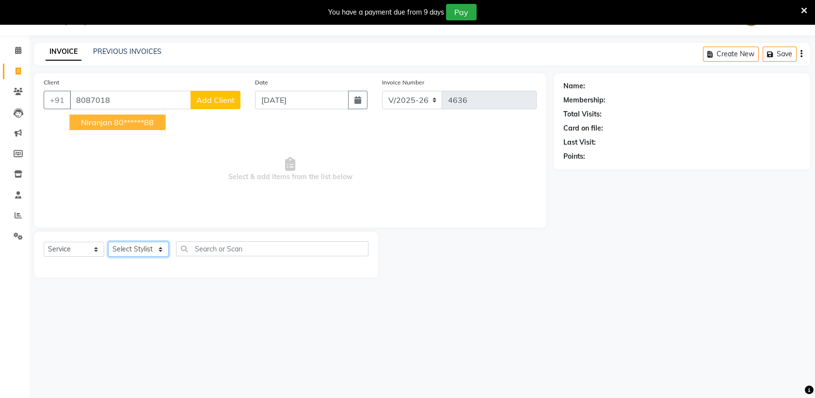
click at [128, 249] on select "Select Stylist [PERSON_NAME] Gauri Harsh [PERSON_NAME] [PERSON_NAME] Salon W2 S…" at bounding box center [138, 249] width 61 height 15
click at [200, 191] on span "Select & add items from the list below" at bounding box center [290, 169] width 493 height 97
click at [131, 97] on input "8087018" at bounding box center [130, 100] width 121 height 18
click at [116, 120] on ngb-highlight "80******88" at bounding box center [134, 122] width 40 height 10
type input "80******88"
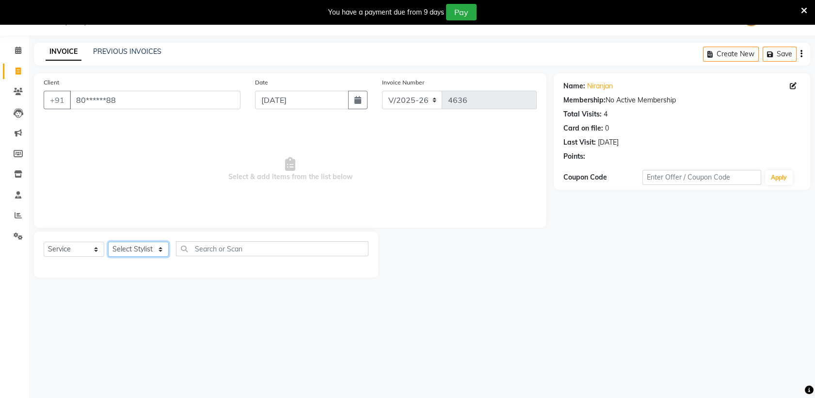
click at [155, 248] on select "Select Stylist [PERSON_NAME] Gauri Harsh [PERSON_NAME] [PERSON_NAME] Salon W2 S…" at bounding box center [138, 249] width 61 height 15
select select "31037"
click at [108, 242] on select "Select Stylist [PERSON_NAME] Gauri Harsh [PERSON_NAME] [PERSON_NAME] Salon W2 S…" at bounding box center [138, 249] width 61 height 15
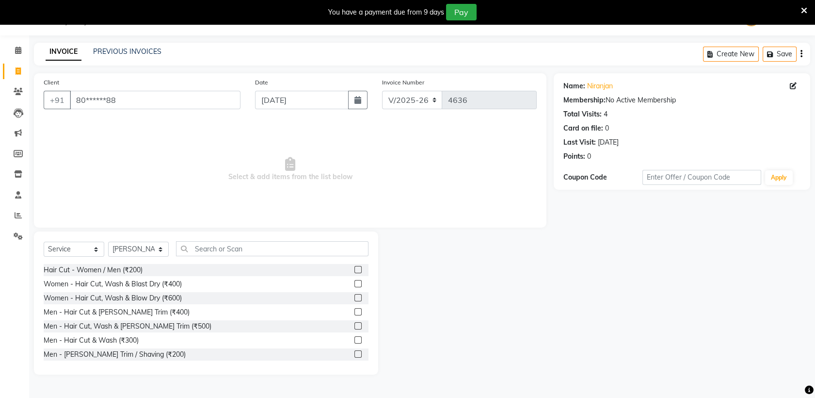
click at [355, 311] on label at bounding box center [358, 311] width 7 height 7
click at [355, 311] on input "checkbox" at bounding box center [358, 312] width 6 height 6
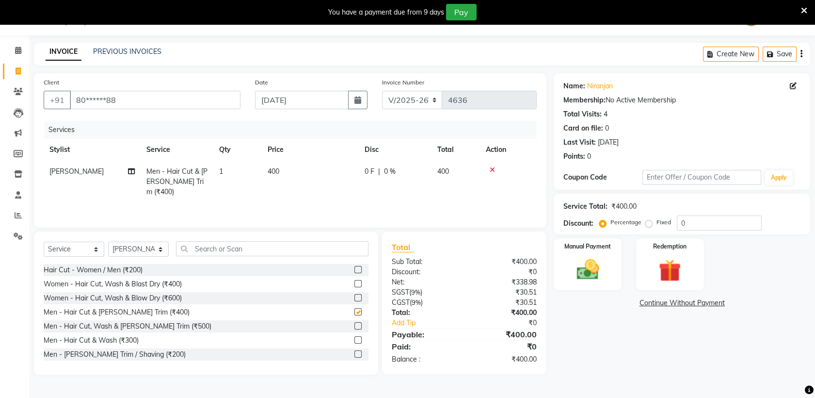
checkbox input "false"
click at [582, 276] on img at bounding box center [588, 269] width 38 height 27
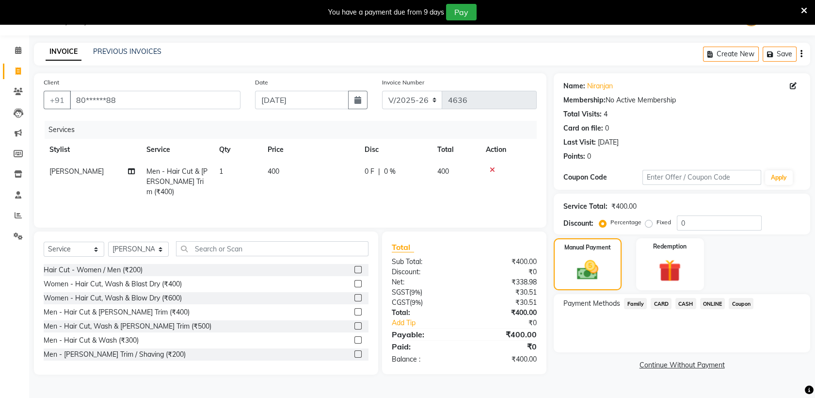
click at [713, 302] on span "ONLINE" at bounding box center [712, 303] width 25 height 11
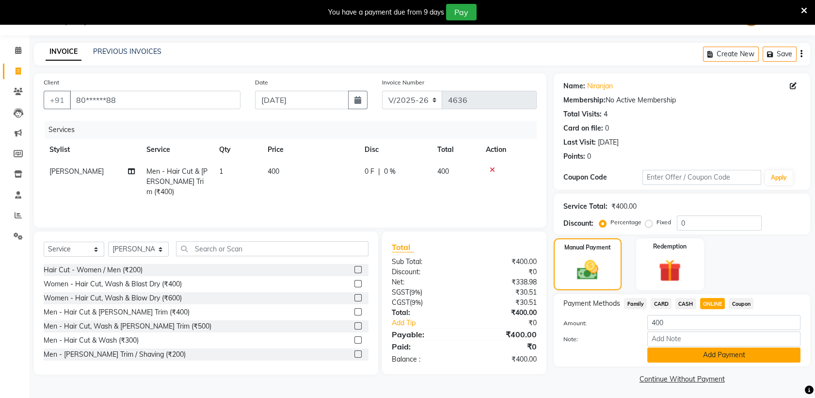
click at [714, 359] on button "Add Payment" at bounding box center [724, 354] width 153 height 15
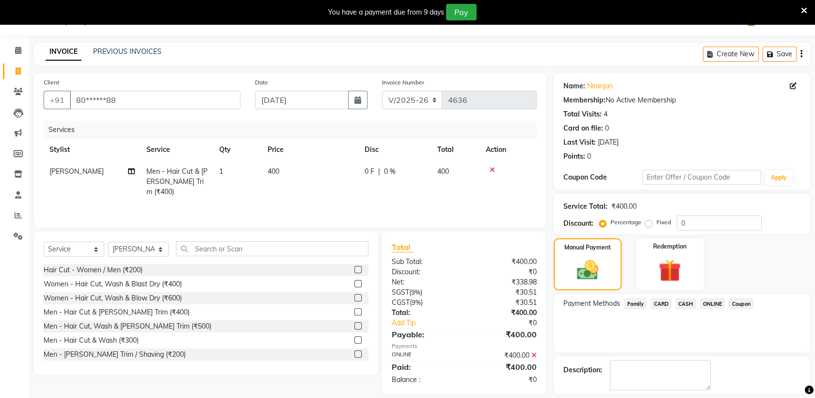
scroll to position [66, 0]
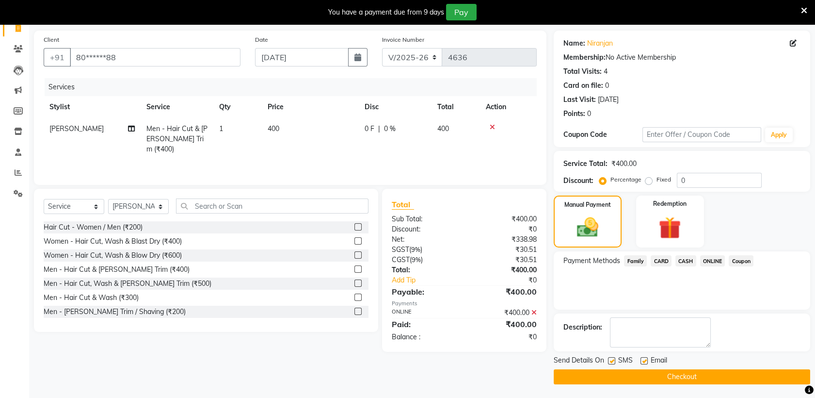
click at [668, 376] on button "Checkout" at bounding box center [682, 376] width 257 height 15
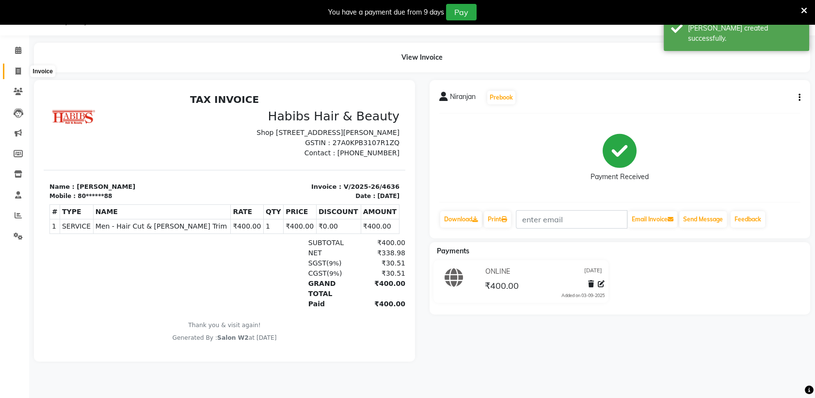
click at [19, 69] on icon at bounding box center [18, 70] width 5 height 7
select select "service"
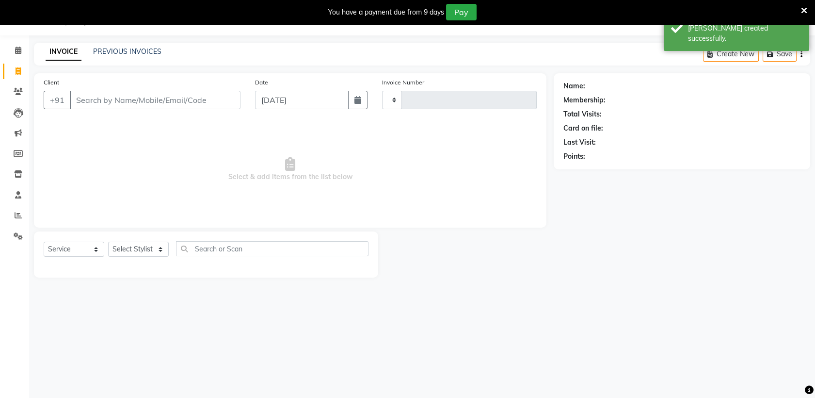
type input "4637"
select select "4824"
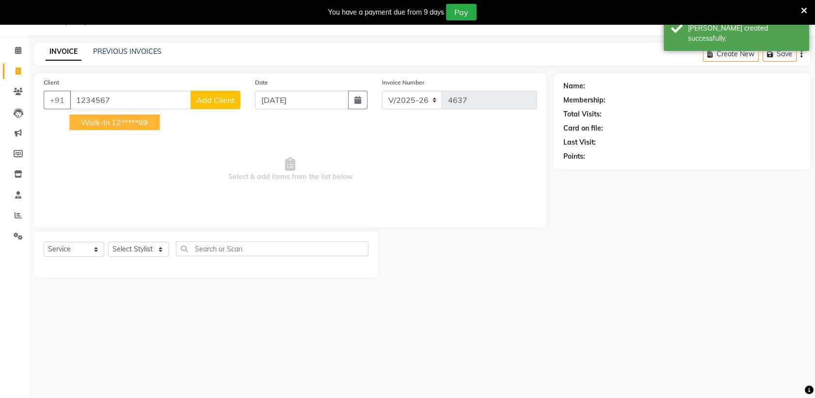
click at [134, 130] on ngb-typeahead-window "Walk-In 12*****89" at bounding box center [114, 122] width 91 height 24
click at [129, 122] on ngb-highlight "12*****89" at bounding box center [130, 122] width 36 height 10
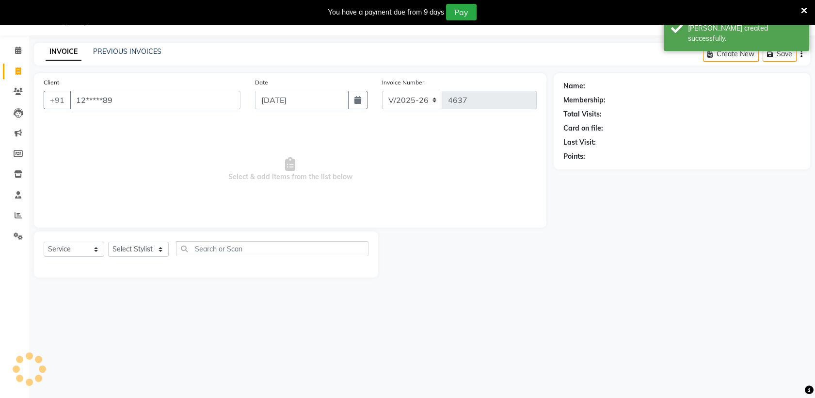
type input "12*****89"
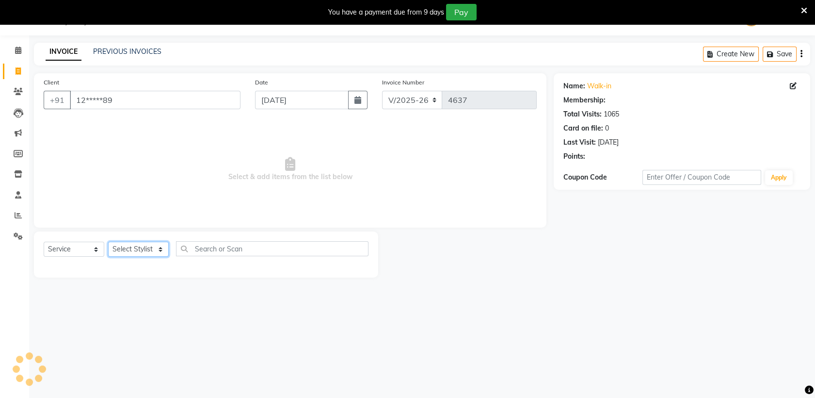
click at [136, 254] on select "Select Stylist [PERSON_NAME] Gauri Harsh [PERSON_NAME] [PERSON_NAME] Salon W2 S…" at bounding box center [138, 249] width 61 height 15
select select "31027"
click at [108, 242] on select "Select Stylist [PERSON_NAME] Gauri Harsh [PERSON_NAME] [PERSON_NAME] Salon W2 S…" at bounding box center [138, 249] width 61 height 15
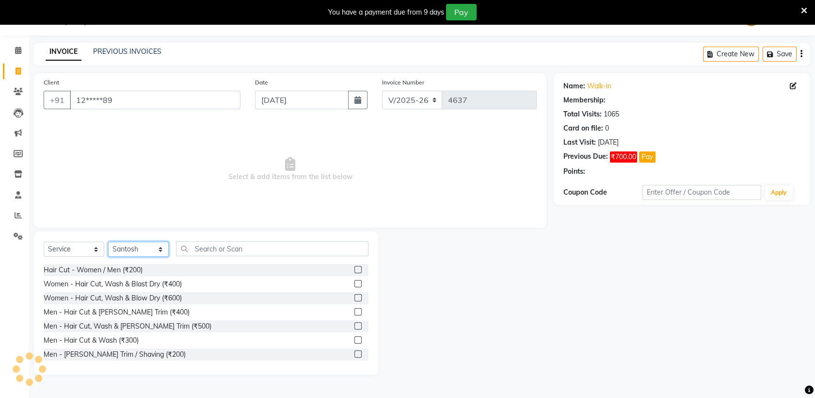
select select "1: Object"
click at [355, 286] on label at bounding box center [358, 283] width 7 height 7
click at [355, 286] on input "checkbox" at bounding box center [358, 284] width 6 height 6
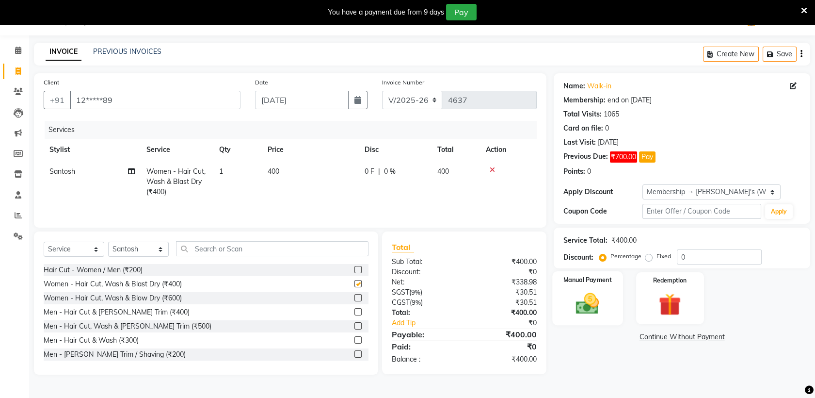
checkbox input "false"
click at [598, 298] on img at bounding box center [588, 303] width 38 height 27
click at [713, 336] on span "ONLINE" at bounding box center [712, 337] width 25 height 11
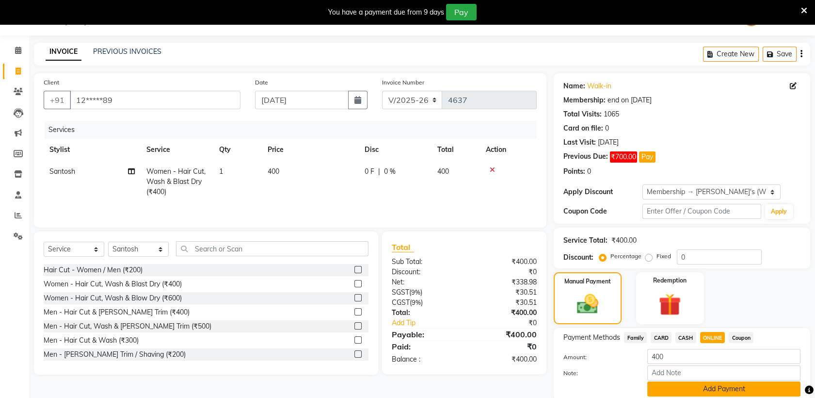
click at [697, 386] on button "Add Payment" at bounding box center [724, 388] width 153 height 15
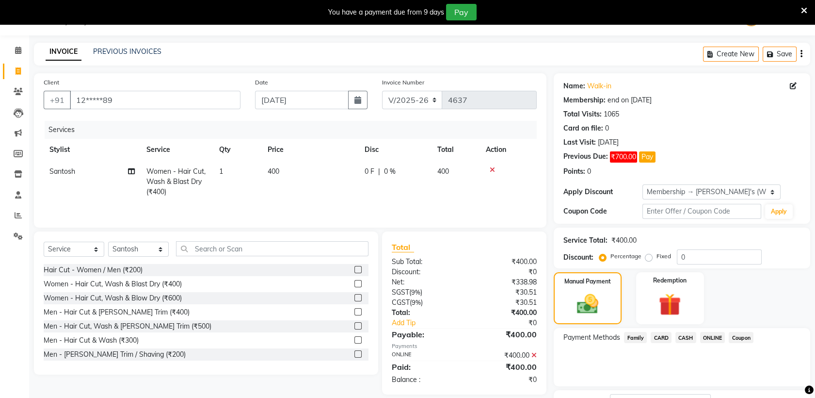
scroll to position [101, 0]
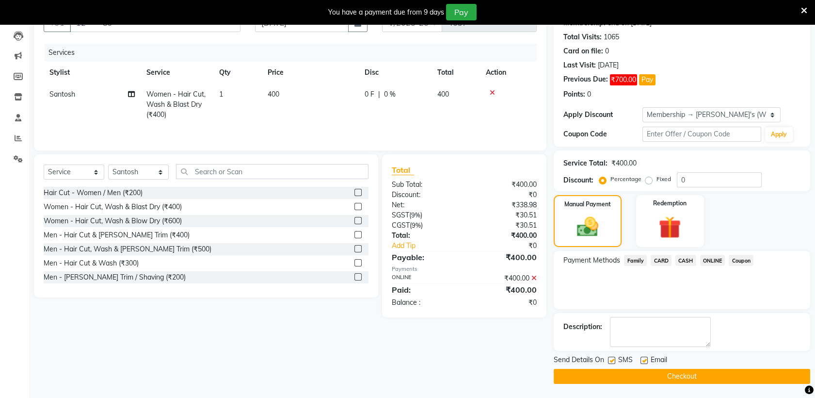
click at [695, 374] on button "Checkout" at bounding box center [682, 376] width 257 height 15
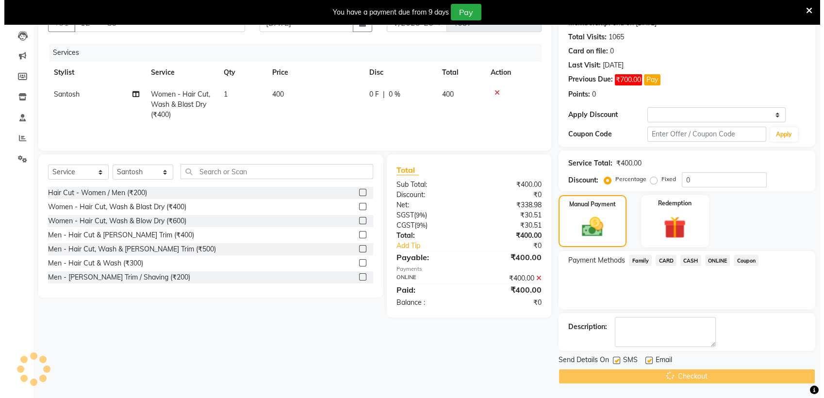
scroll to position [24, 0]
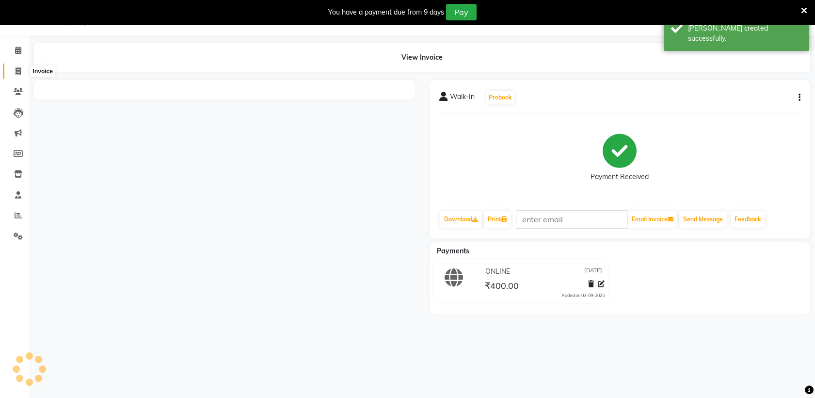
click at [13, 71] on span at bounding box center [18, 71] width 17 height 11
select select "service"
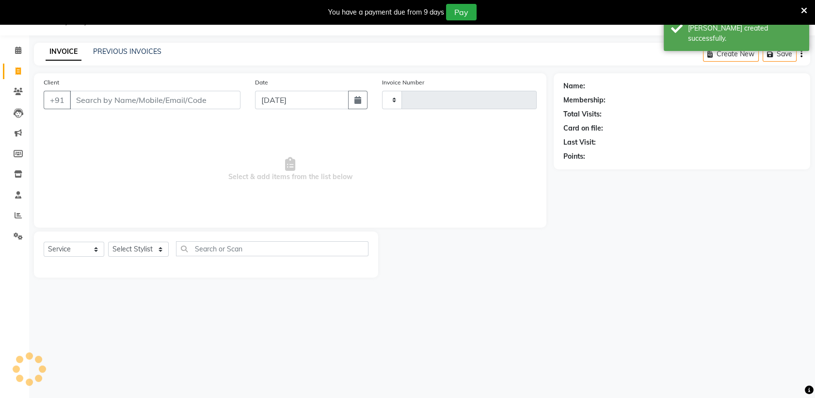
type input "4638"
select select "4824"
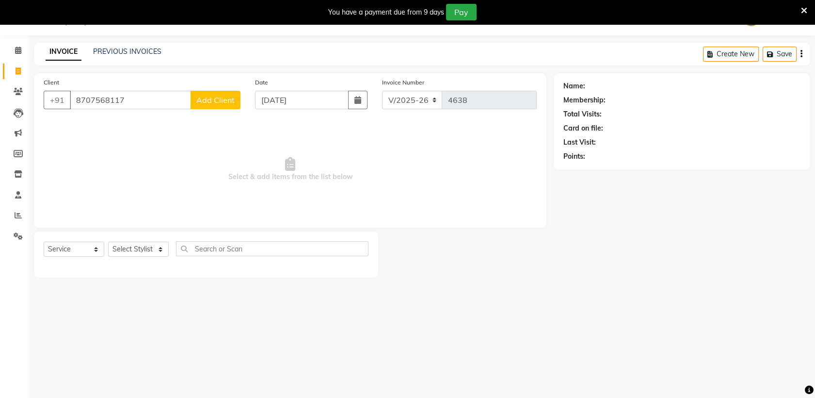
type input "8707568117"
click at [219, 99] on span "Add Client" at bounding box center [215, 100] width 38 height 10
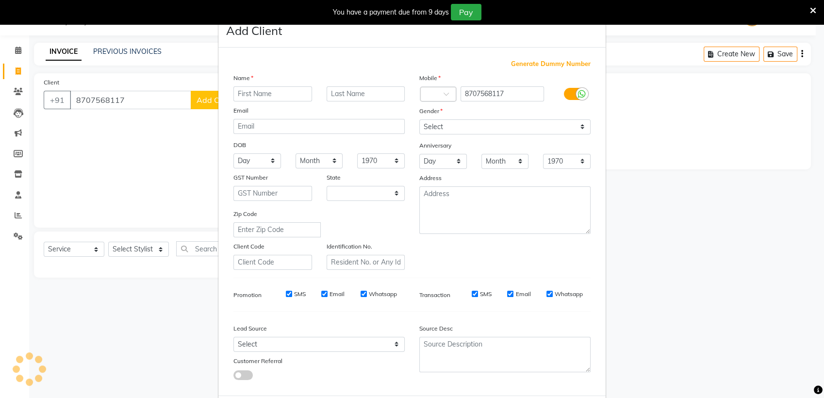
select select "22"
type input "Shile"
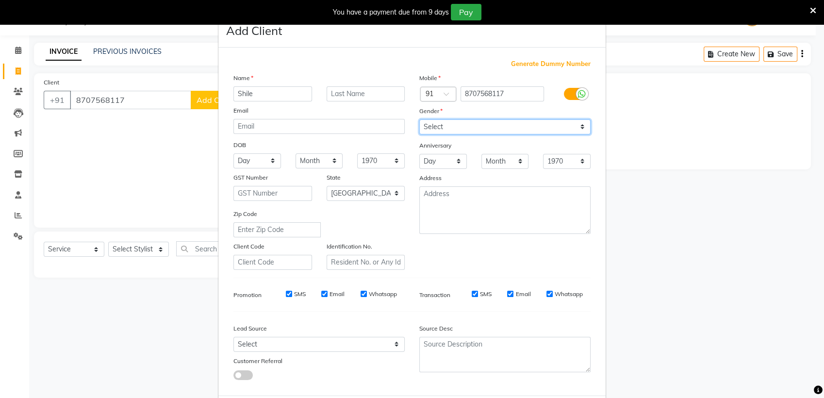
click at [446, 122] on select "Select [DEMOGRAPHIC_DATA] [DEMOGRAPHIC_DATA] Other Prefer Not To Say" at bounding box center [504, 126] width 171 height 15
select select "[DEMOGRAPHIC_DATA]"
click at [419, 119] on select "Select [DEMOGRAPHIC_DATA] [DEMOGRAPHIC_DATA] Other Prefer Not To Say" at bounding box center [504, 126] width 171 height 15
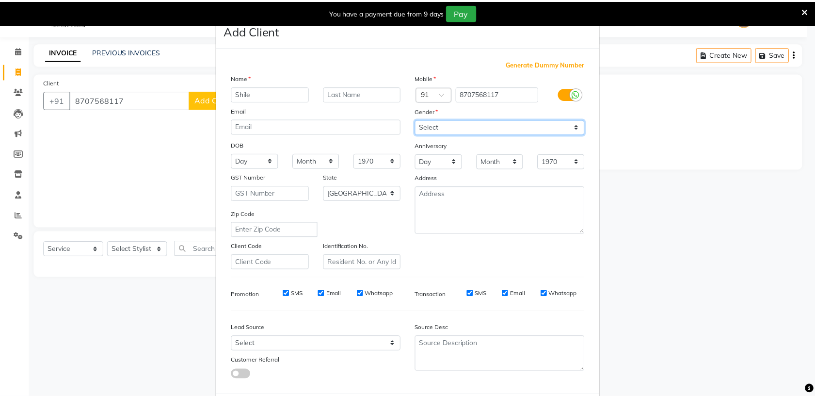
scroll to position [48, 0]
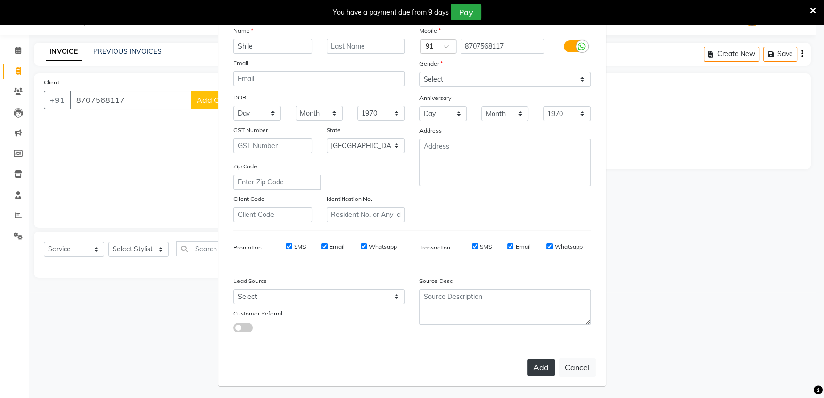
click at [537, 359] on button "Add" at bounding box center [540, 366] width 27 height 17
type input "87******17"
select select
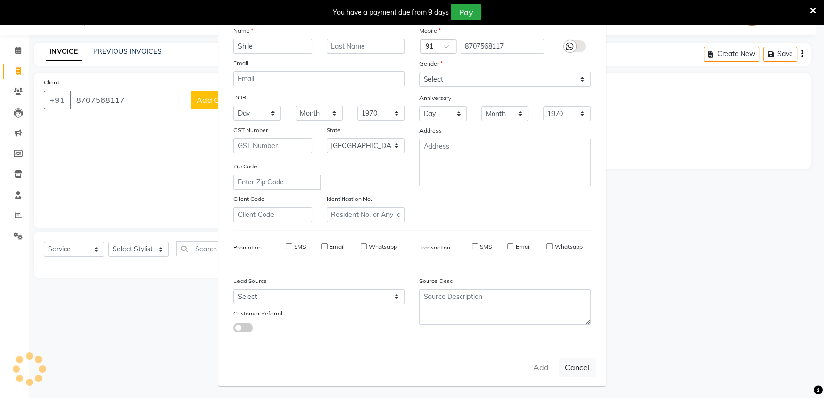
select select "null"
select select
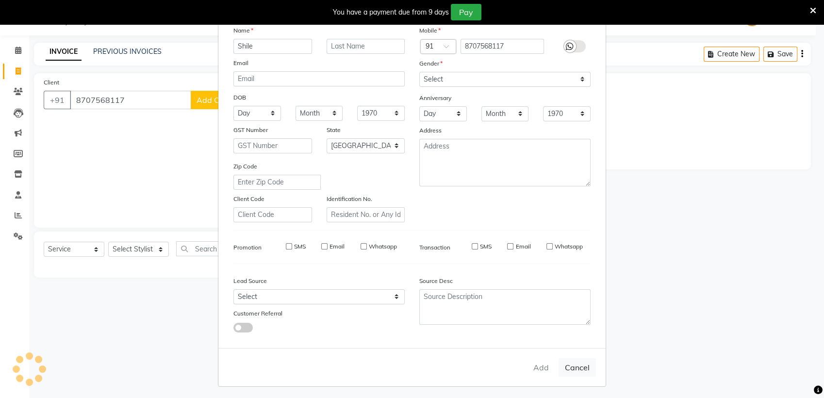
checkbox input "false"
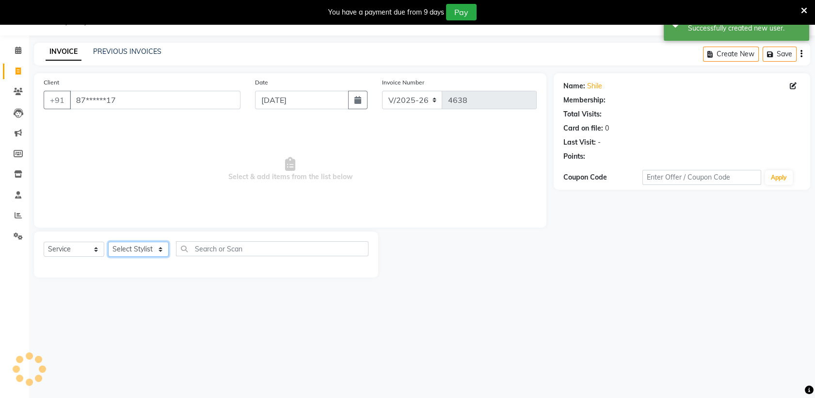
click at [150, 246] on select "Select Stylist [PERSON_NAME] Gauri Harsh [PERSON_NAME] [PERSON_NAME] Salon W2 S…" at bounding box center [138, 249] width 61 height 15
select select "44652"
click at [108, 242] on select "Select Stylist [PERSON_NAME] Gauri Harsh [PERSON_NAME] [PERSON_NAME] Salon W2 S…" at bounding box center [138, 249] width 61 height 15
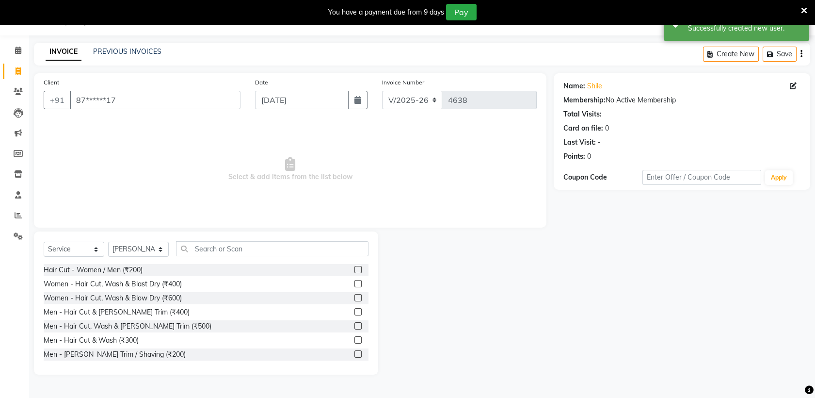
click at [355, 271] on label at bounding box center [358, 269] width 7 height 7
click at [355, 271] on input "checkbox" at bounding box center [358, 270] width 6 height 6
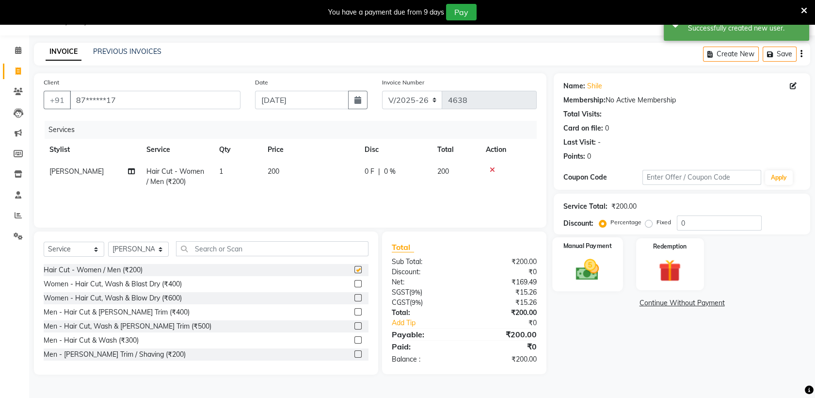
checkbox input "false"
click at [590, 265] on img at bounding box center [588, 269] width 38 height 27
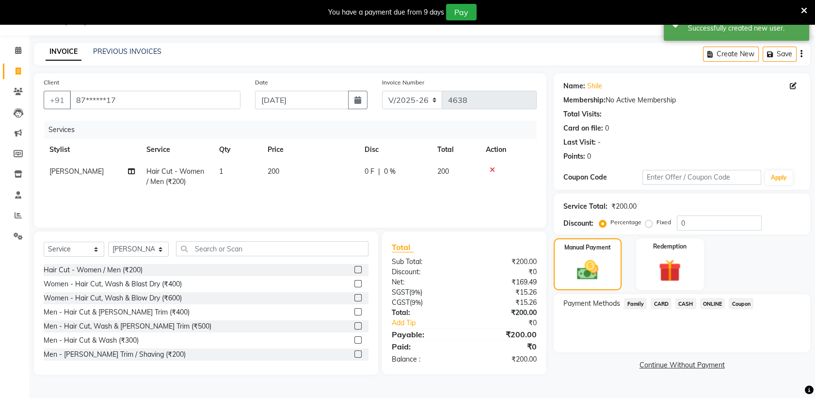
click at [708, 299] on span "ONLINE" at bounding box center [712, 303] width 25 height 11
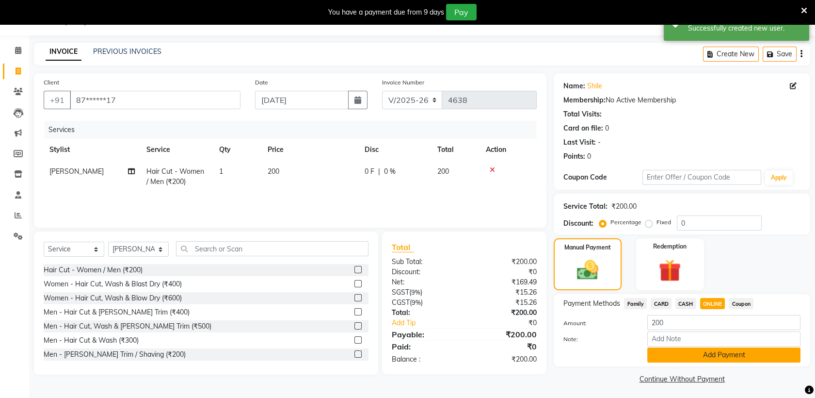
click at [705, 351] on button "Add Payment" at bounding box center [724, 354] width 153 height 15
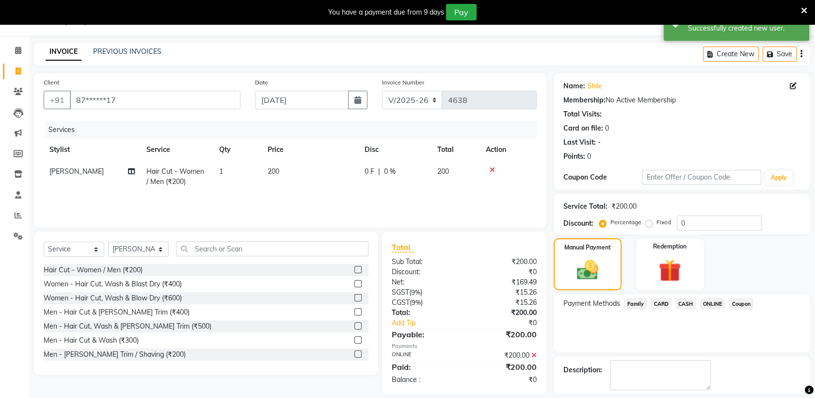
scroll to position [66, 0]
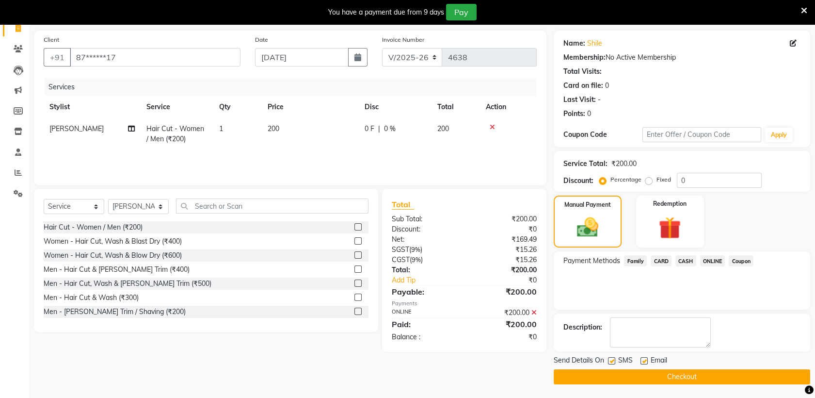
click at [691, 373] on button "Checkout" at bounding box center [682, 376] width 257 height 15
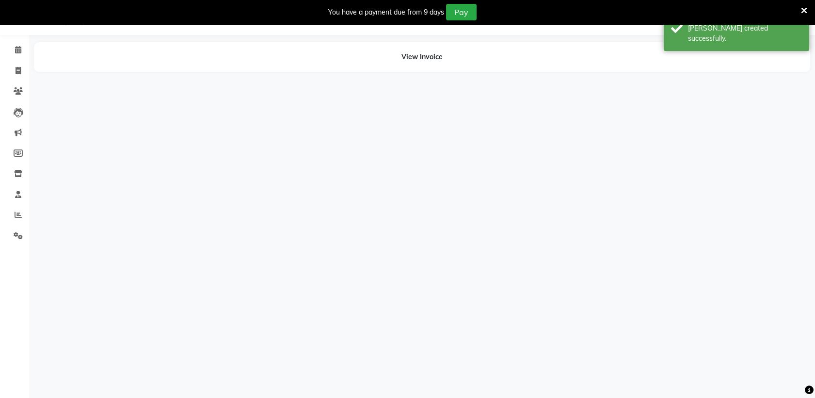
scroll to position [24, 0]
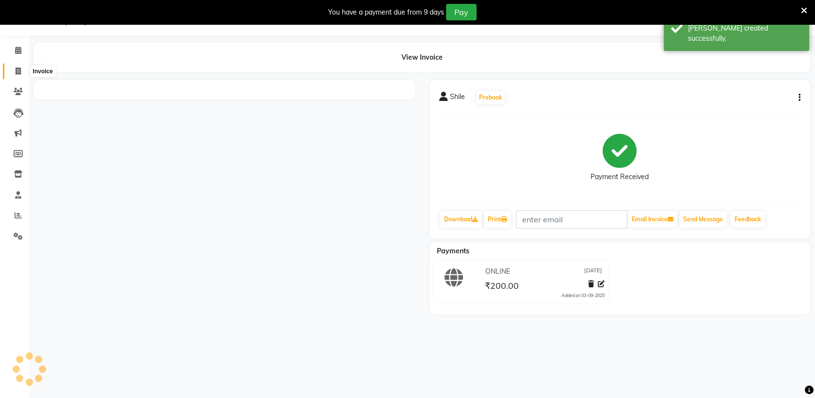
click at [23, 71] on span at bounding box center [18, 71] width 17 height 11
select select "service"
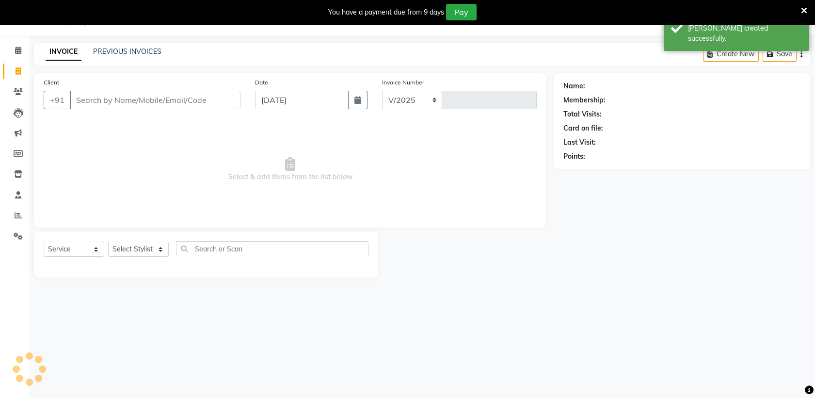
select select "4824"
type input "4639"
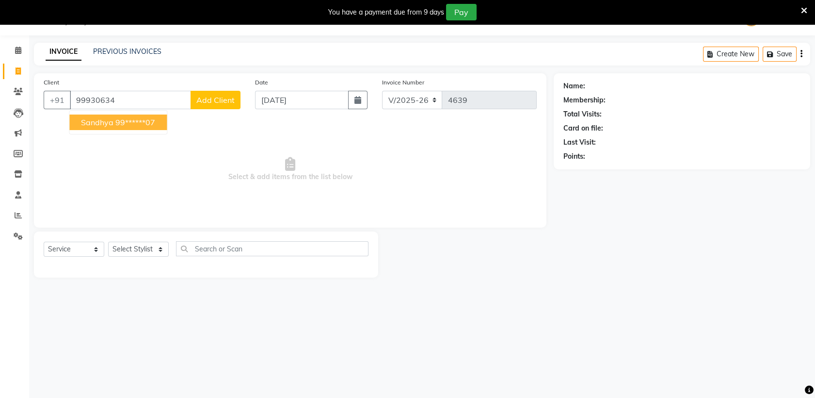
click at [139, 126] on ngb-highlight "99******07" at bounding box center [135, 122] width 40 height 10
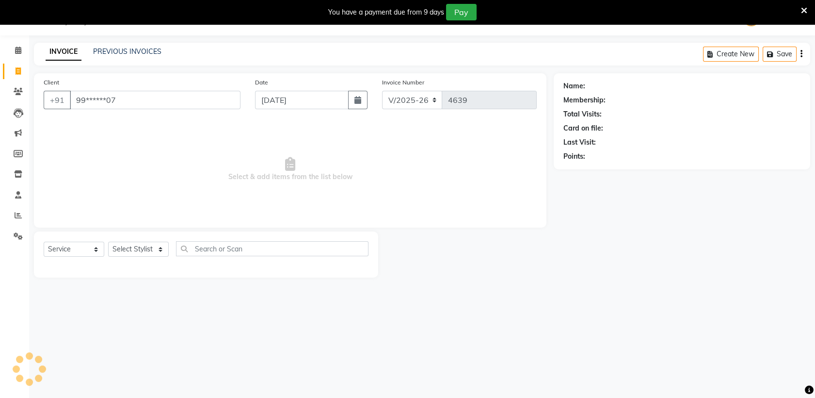
type input "99******07"
select select "1: Object"
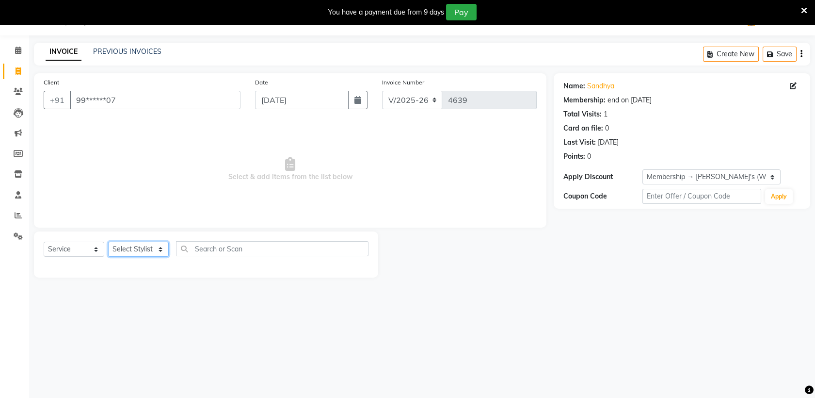
click at [137, 248] on select "Select Stylist [PERSON_NAME] Gauri Harsh [PERSON_NAME] [PERSON_NAME] Salon W2 S…" at bounding box center [138, 249] width 61 height 15
select select "88403"
click at [108, 242] on select "Select Stylist [PERSON_NAME] Gauri Harsh [PERSON_NAME] [PERSON_NAME] Salon W2 S…" at bounding box center [138, 249] width 61 height 15
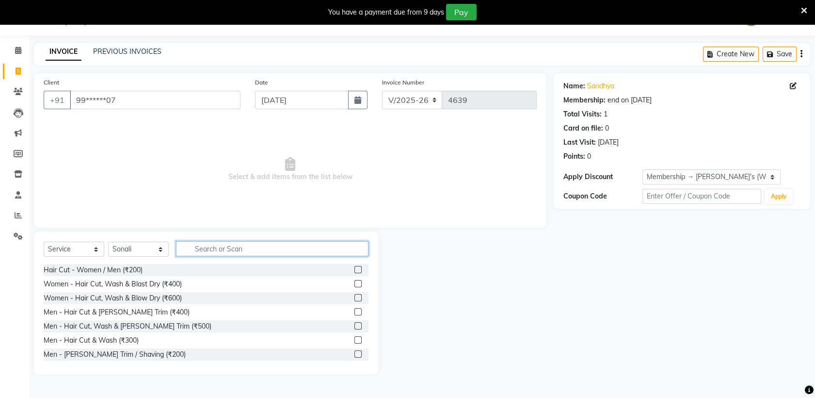
click at [229, 249] on input "text" at bounding box center [272, 248] width 193 height 15
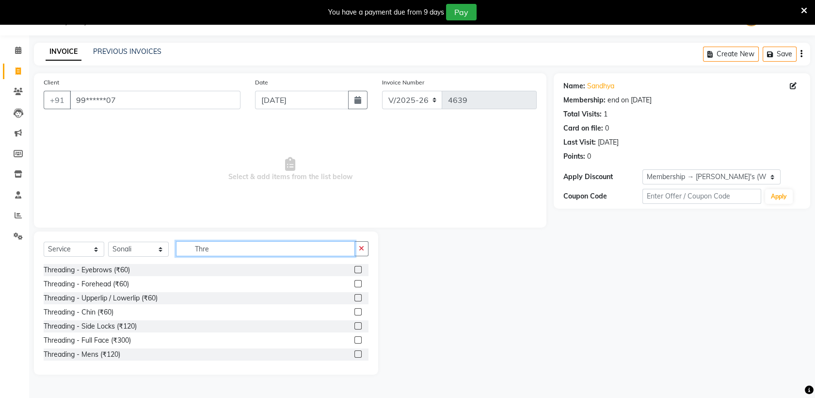
type input "Thre"
click at [355, 266] on label at bounding box center [358, 269] width 7 height 7
click at [355, 267] on input "checkbox" at bounding box center [358, 270] width 6 height 6
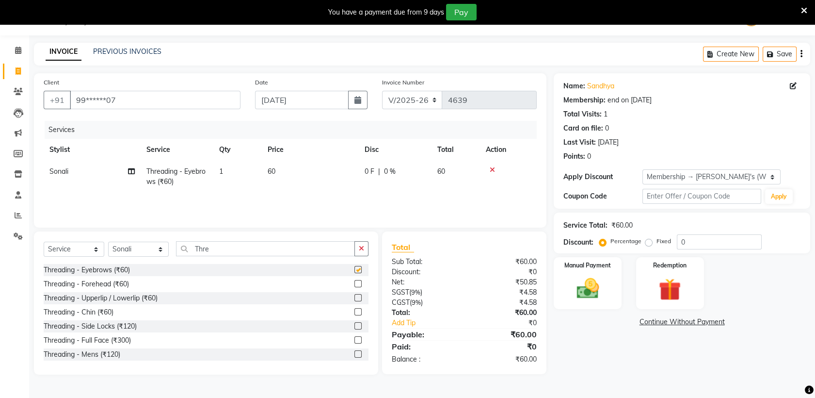
checkbox input "false"
click at [355, 299] on label at bounding box center [358, 297] width 7 height 7
click at [355, 299] on input "checkbox" at bounding box center [358, 298] width 6 height 6
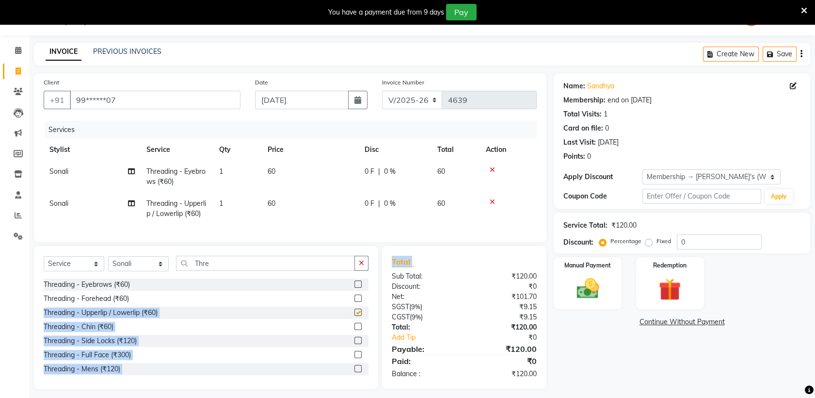
checkbox input "false"
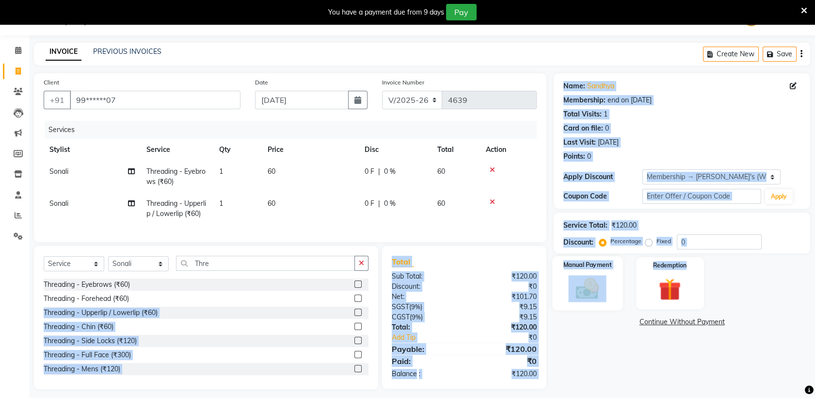
drag, startPoint x: 348, startPoint y: 299, endPoint x: 573, endPoint y: 280, distance: 225.9
click at [573, 280] on div "Client +91 99******07 Date [DATE] Invoice Number V/2025 V/[PHONE_NUMBER] Servic…" at bounding box center [422, 231] width 791 height 316
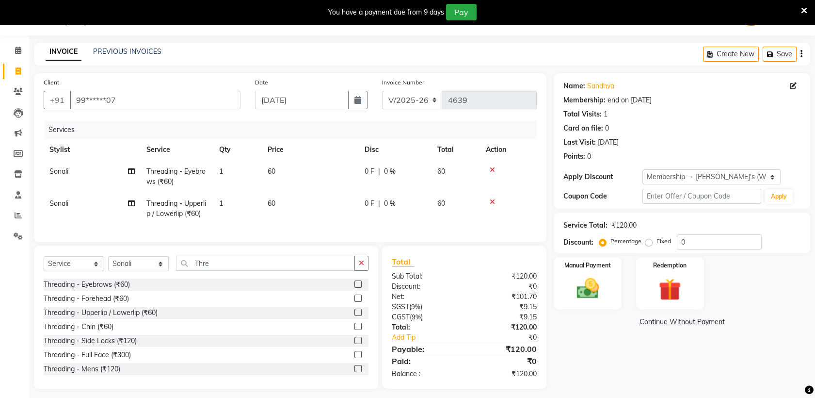
click at [622, 382] on div "Name: [PERSON_NAME] Membership: end on [DATE] Total Visits: 1 Card on file: 0 L…" at bounding box center [686, 231] width 264 height 316
click at [567, 288] on div "Manual Payment" at bounding box center [588, 283] width 70 height 54
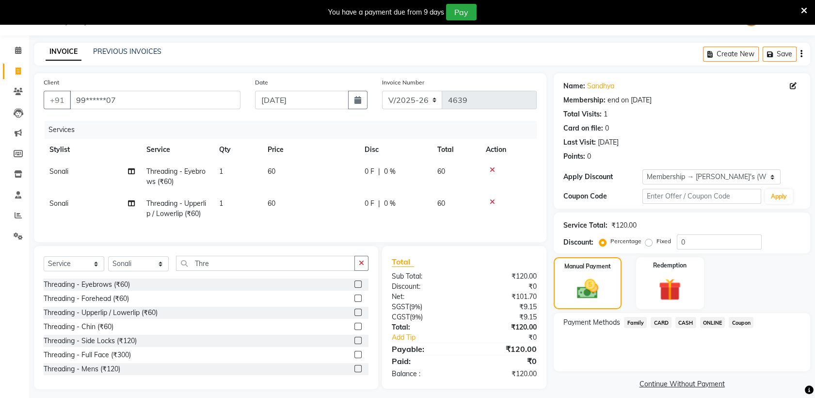
click at [722, 319] on span "ONLINE" at bounding box center [712, 322] width 25 height 11
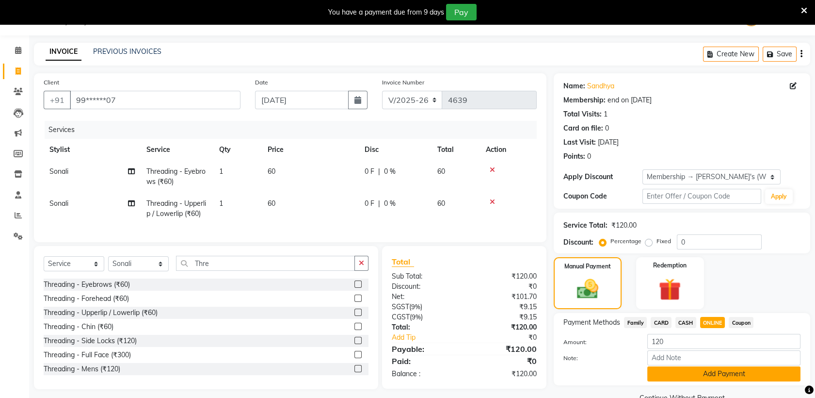
click at [709, 375] on button "Add Payment" at bounding box center [724, 373] width 153 height 15
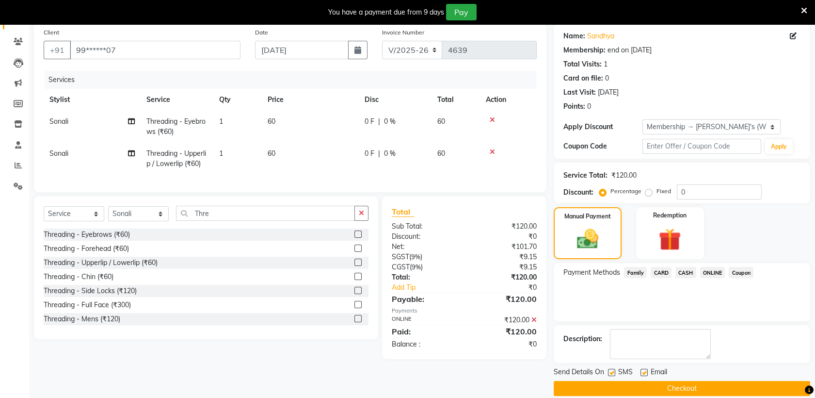
scroll to position [75, 0]
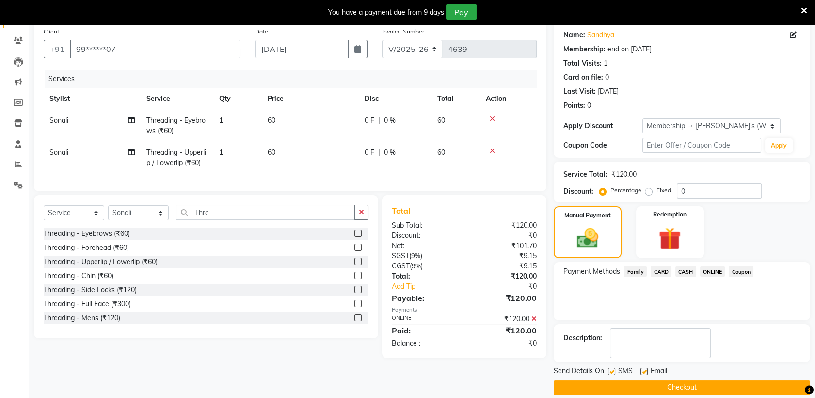
click at [703, 384] on button "Checkout" at bounding box center [682, 387] width 257 height 15
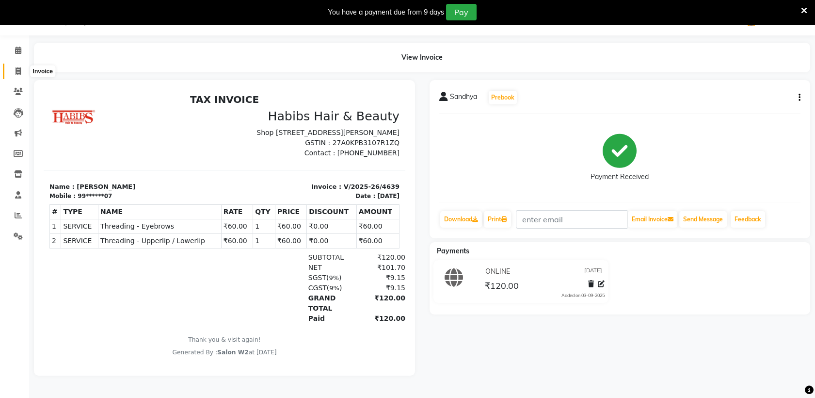
click at [19, 75] on span at bounding box center [18, 71] width 17 height 11
select select "service"
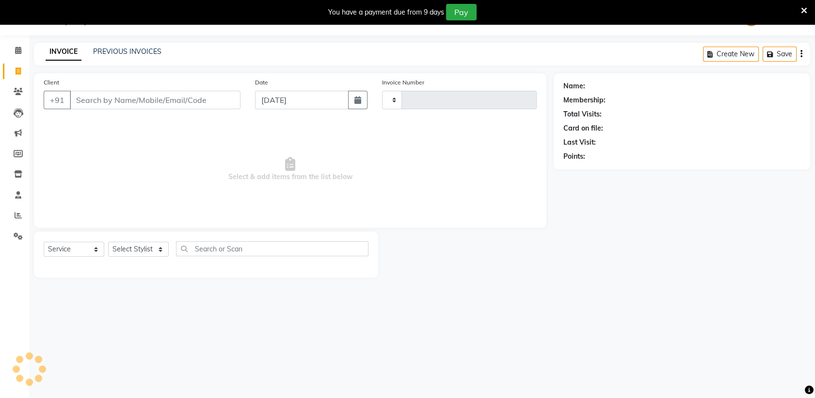
type input "4640"
select select "4824"
click at [280, 102] on input "[DATE]" at bounding box center [302, 100] width 94 height 18
select select "9"
select select "2025"
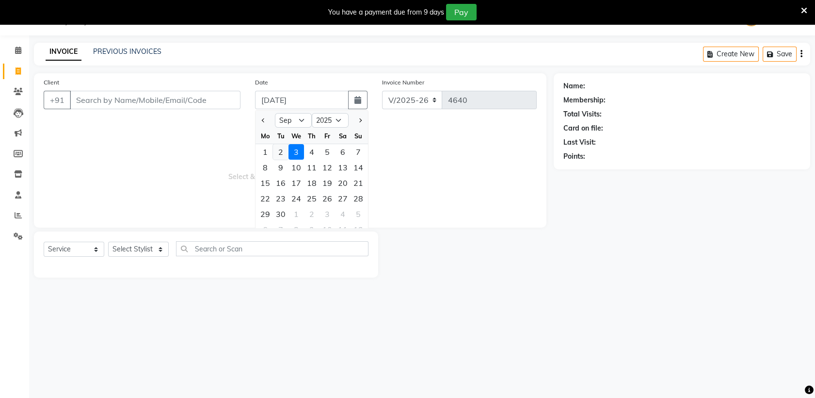
click at [279, 149] on div "2" at bounding box center [281, 152] width 16 height 16
type input "02-09-2025"
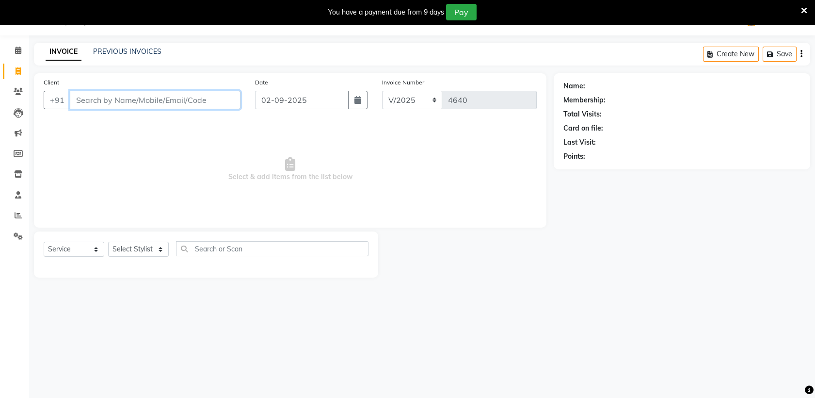
click at [218, 99] on input "Client" at bounding box center [155, 100] width 171 height 18
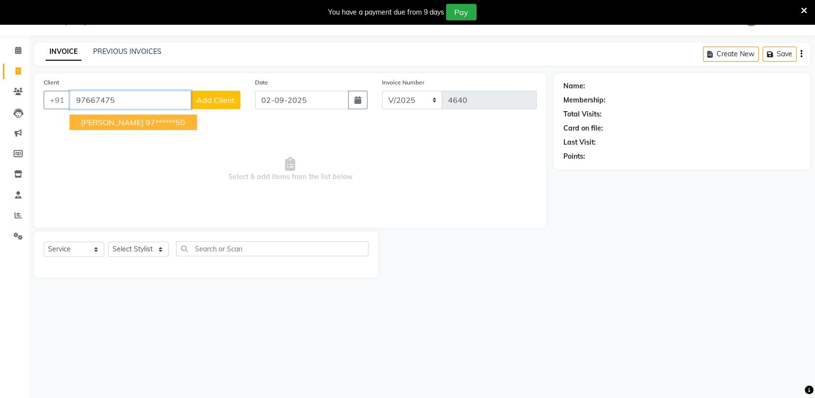
click at [124, 130] on ngb-typeahead-window "[PERSON_NAME] 97******50" at bounding box center [133, 122] width 129 height 24
click at [146, 118] on ngb-highlight "97******50" at bounding box center [166, 122] width 40 height 10
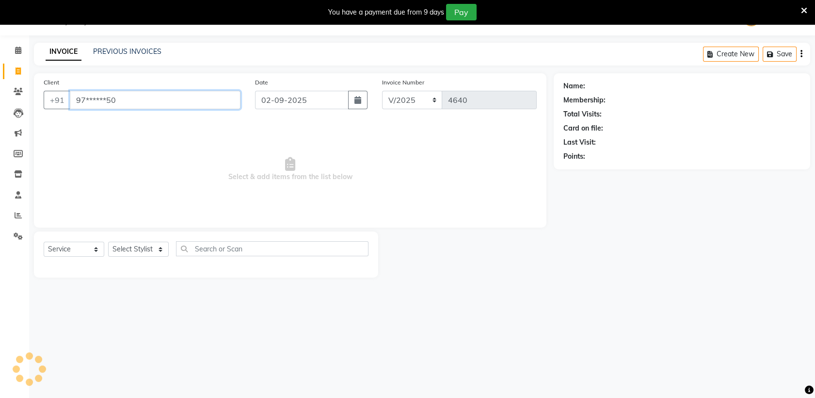
type input "97******50"
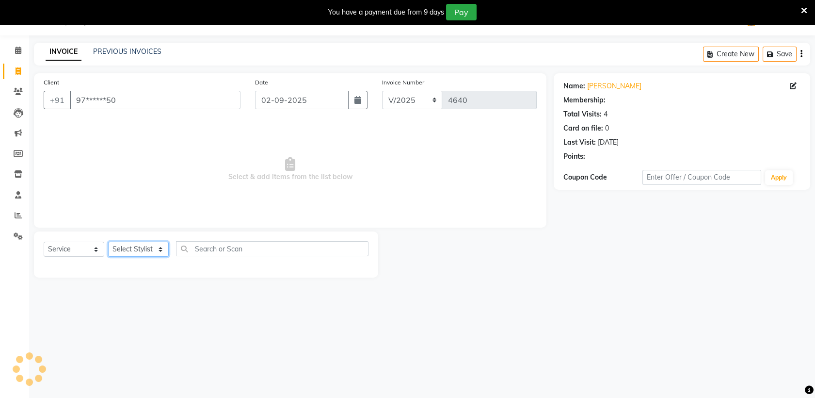
click at [134, 250] on select "Select Stylist [PERSON_NAME] Gauri Harsh [PERSON_NAME] [PERSON_NAME] Salon W2 S…" at bounding box center [138, 249] width 61 height 15
select select "44652"
click at [108, 242] on select "Select Stylist [PERSON_NAME] Gauri Harsh [PERSON_NAME] [PERSON_NAME] Salon W2 S…" at bounding box center [138, 249] width 61 height 15
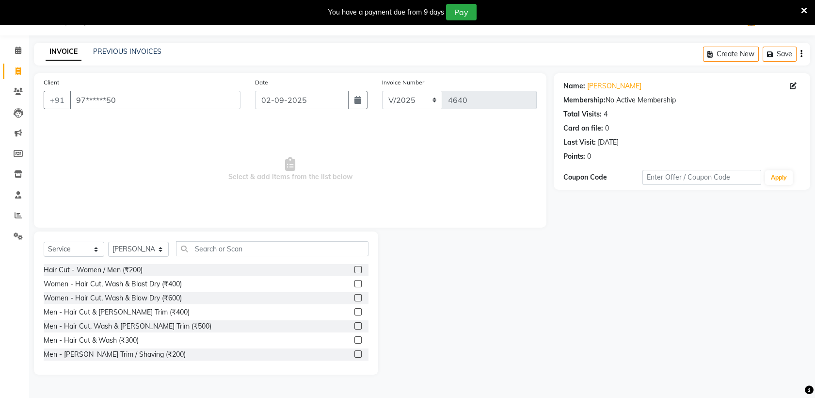
click at [355, 269] on label at bounding box center [358, 269] width 7 height 7
click at [355, 269] on input "checkbox" at bounding box center [358, 270] width 6 height 6
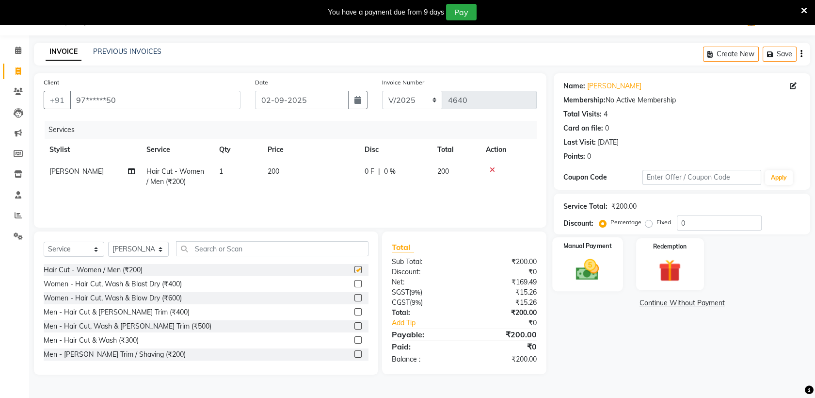
checkbox input "false"
click at [570, 252] on div "Manual Payment" at bounding box center [588, 264] width 70 height 54
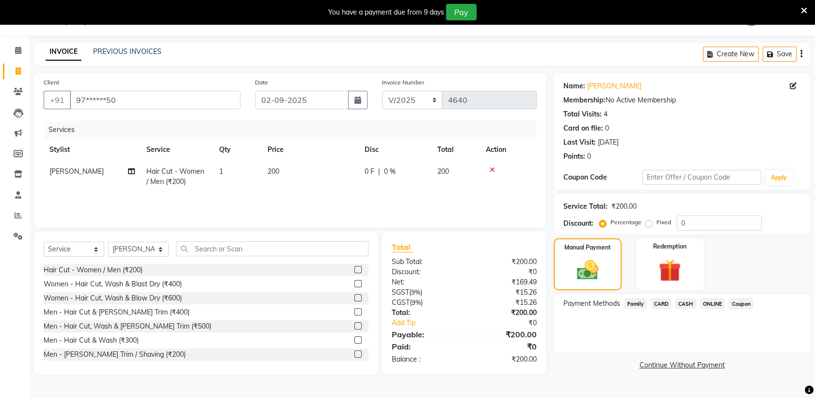
click at [662, 302] on span "CARD" at bounding box center [661, 303] width 21 height 11
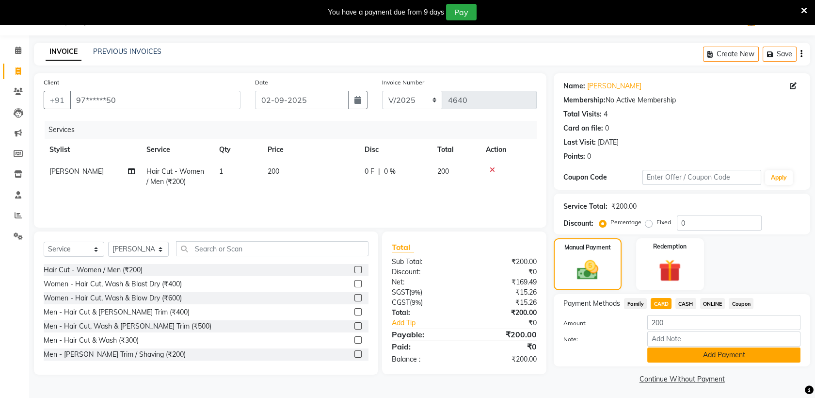
click at [668, 352] on button "Add Payment" at bounding box center [724, 354] width 153 height 15
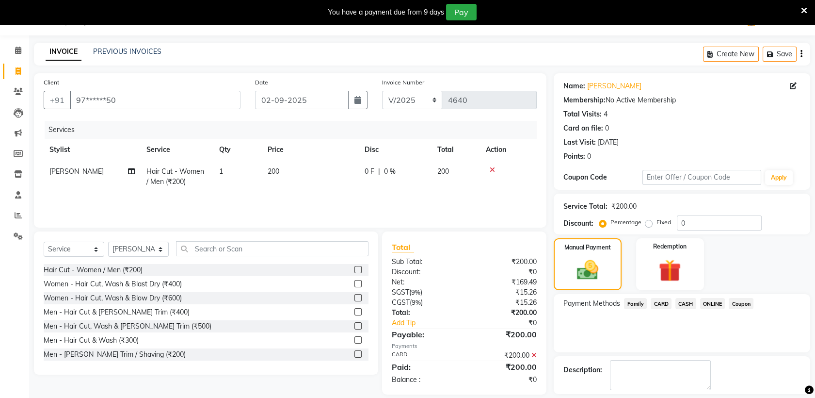
scroll to position [66, 0]
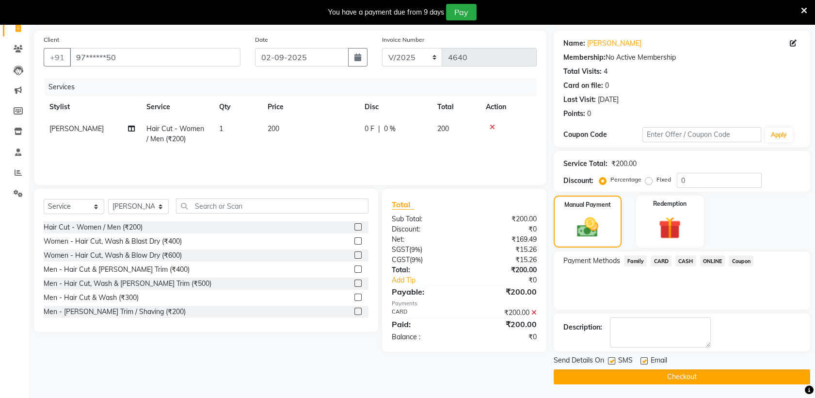
click at [656, 382] on button "Checkout" at bounding box center [682, 376] width 257 height 15
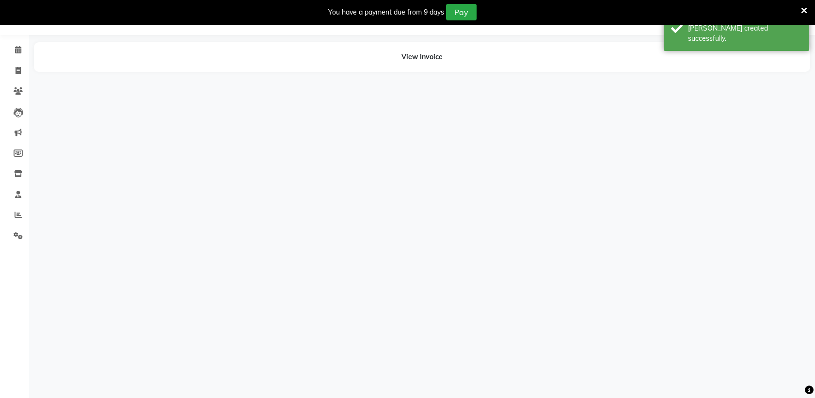
scroll to position [24, 0]
click at [14, 77] on link "Invoice" at bounding box center [14, 72] width 23 height 16
select select "service"
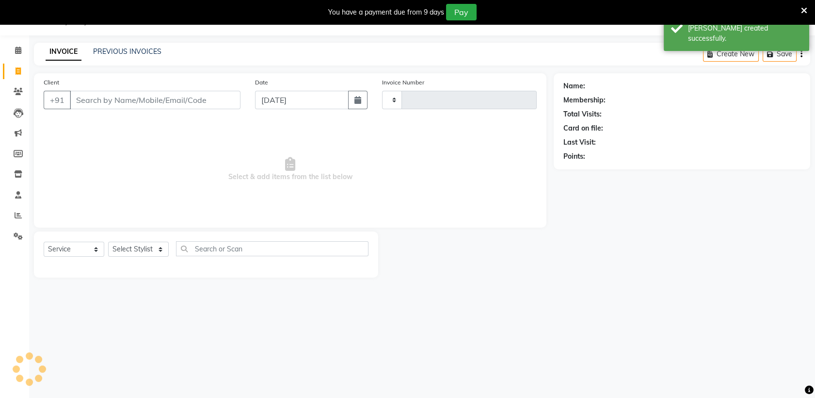
type input "4641"
select select "4824"
click at [264, 99] on input "[DATE]" at bounding box center [302, 100] width 94 height 18
select select "9"
select select "2025"
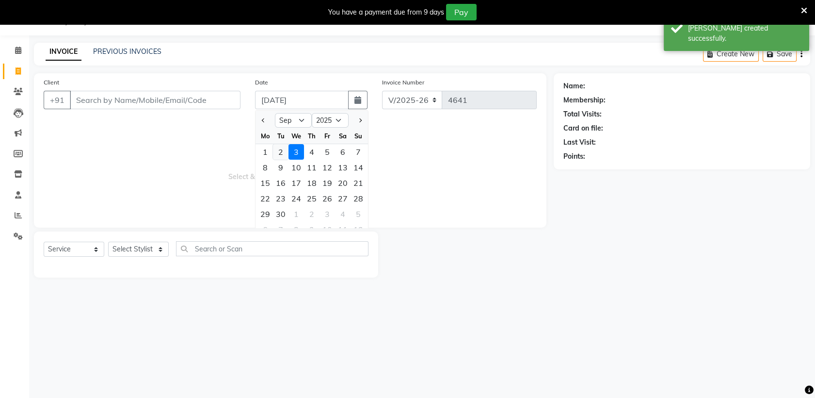
click at [282, 152] on div "2" at bounding box center [281, 152] width 16 height 16
type input "02-09-2025"
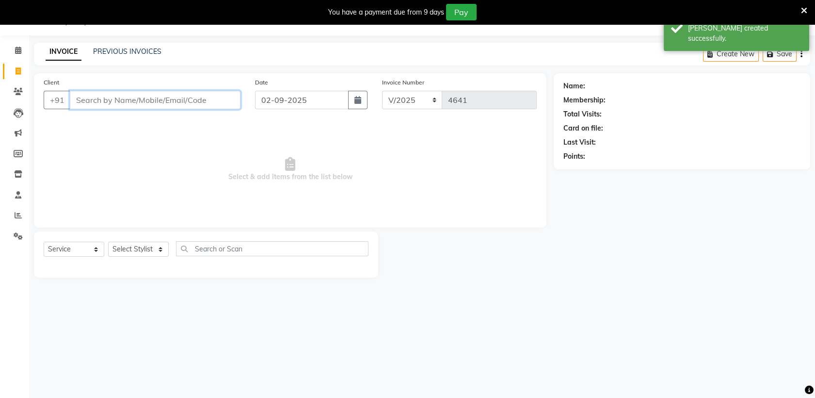
click at [185, 98] on input "Client" at bounding box center [155, 100] width 171 height 18
